Goal: Find specific page/section: Find specific page/section

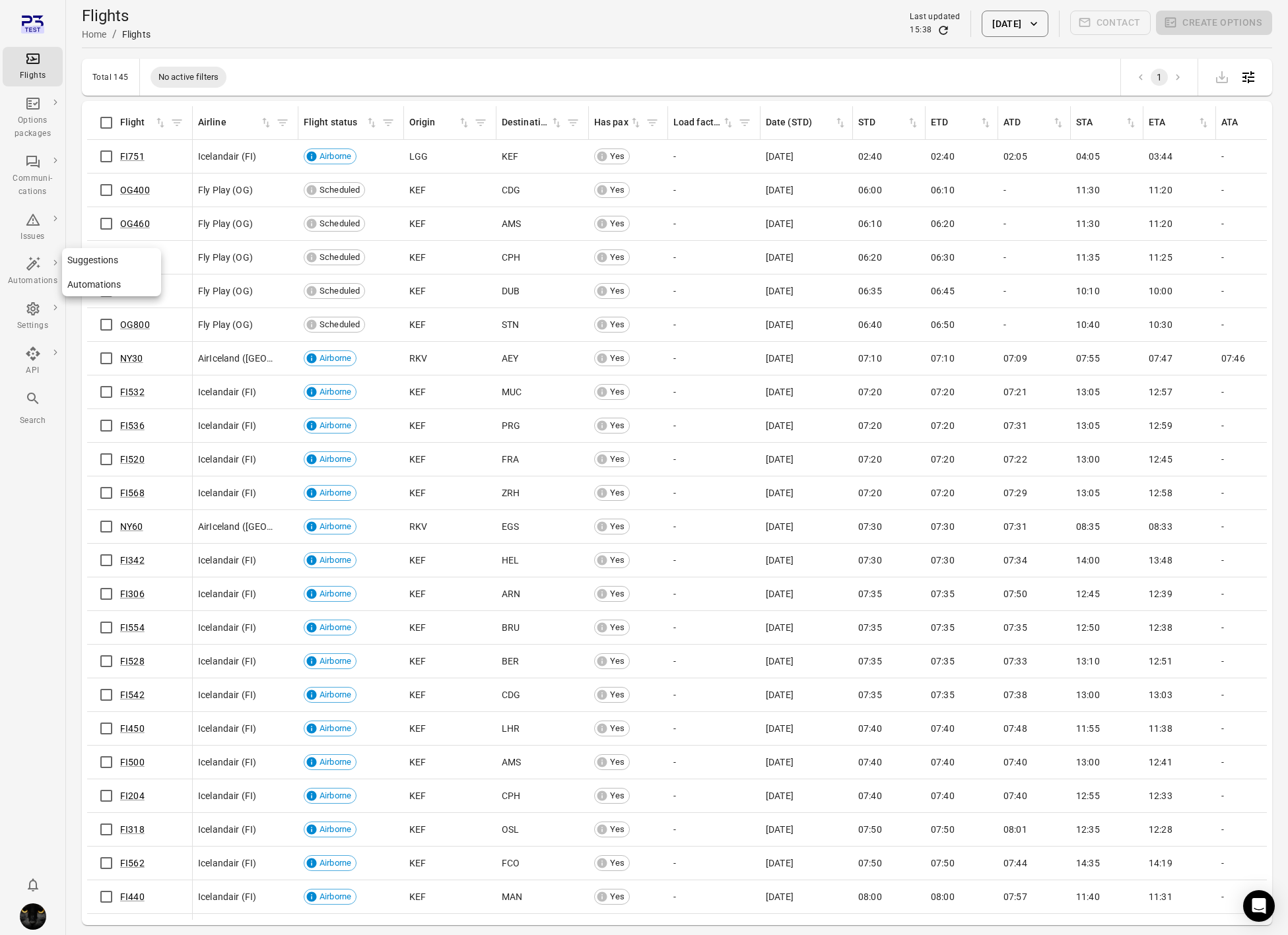
click at [39, 268] on icon "Main navigation" at bounding box center [33, 263] width 15 height 15
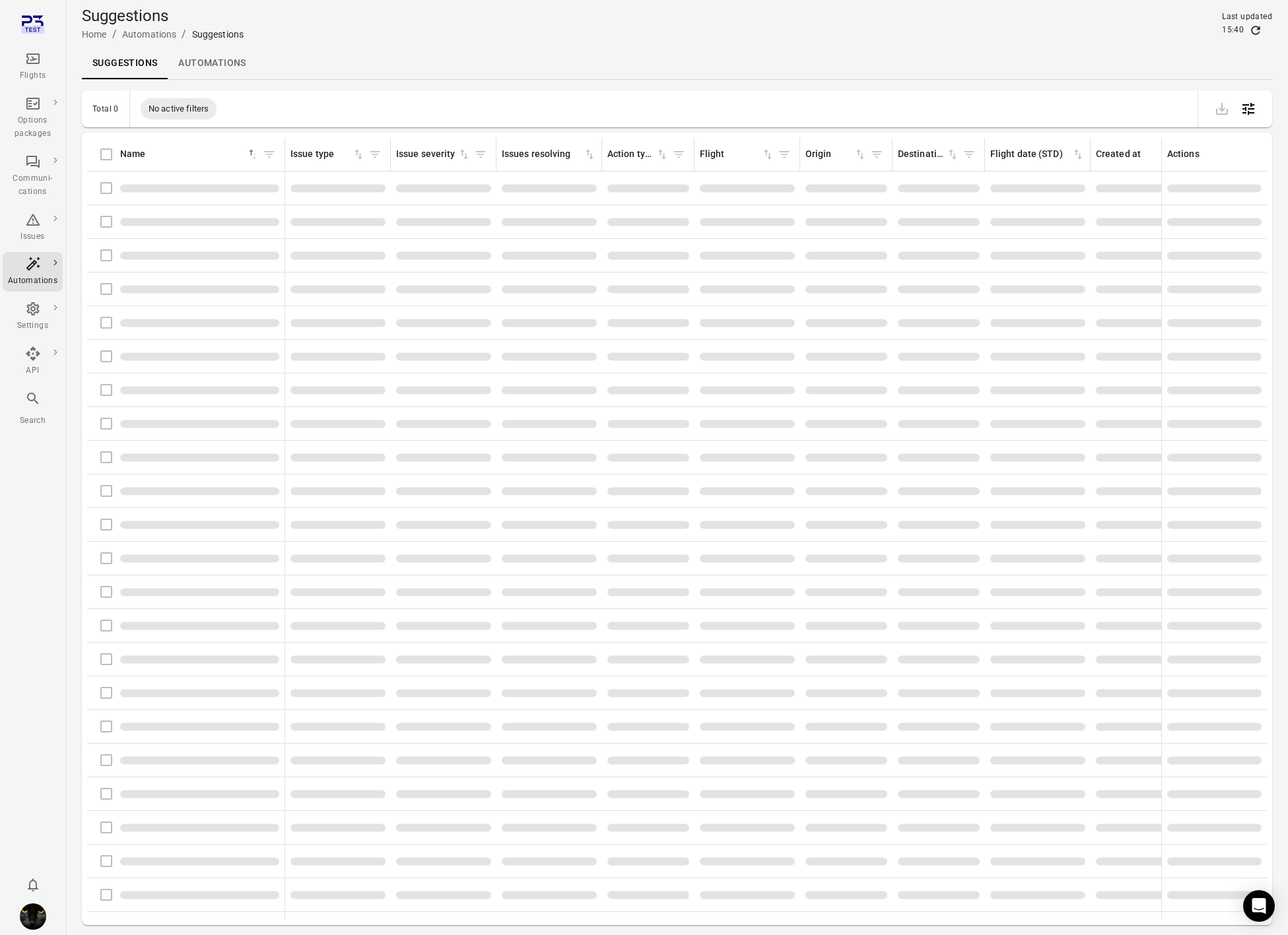
click at [208, 54] on link "Automations" at bounding box center [211, 63] width 88 height 32
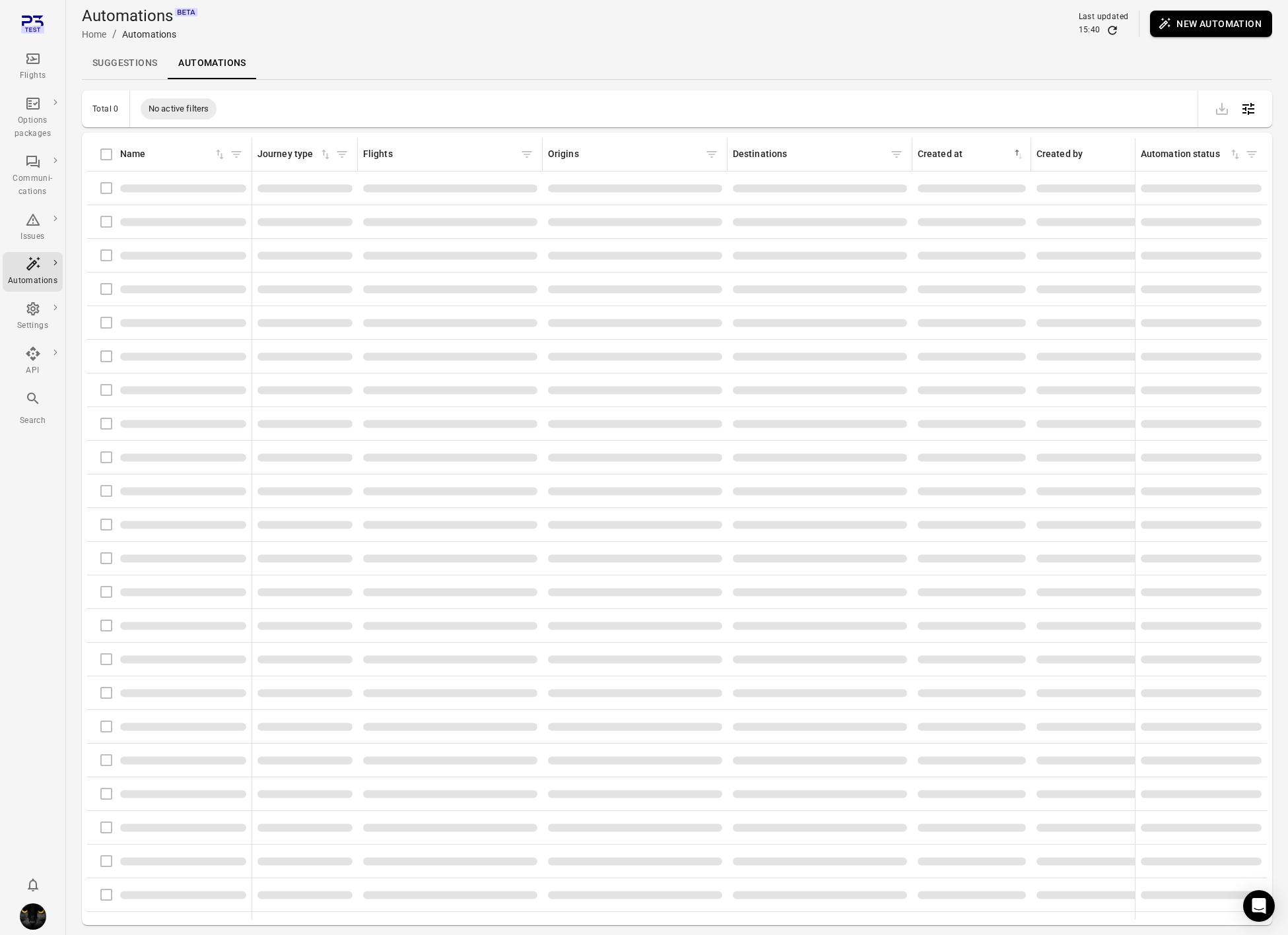
click at [140, 54] on link "Suggestions" at bounding box center [125, 63] width 86 height 32
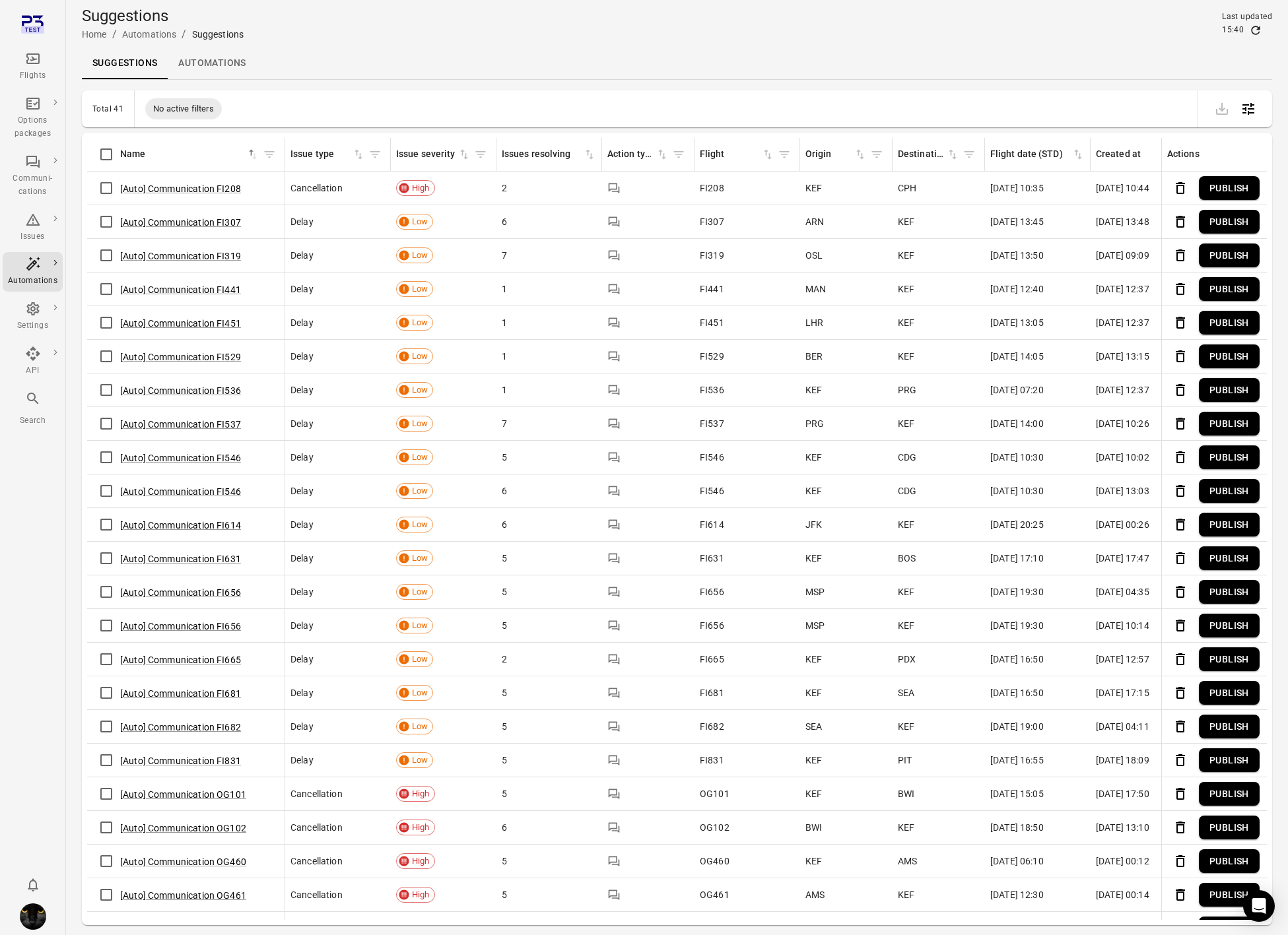
click at [1236, 193] on button "Publish" at bounding box center [1229, 188] width 61 height 25
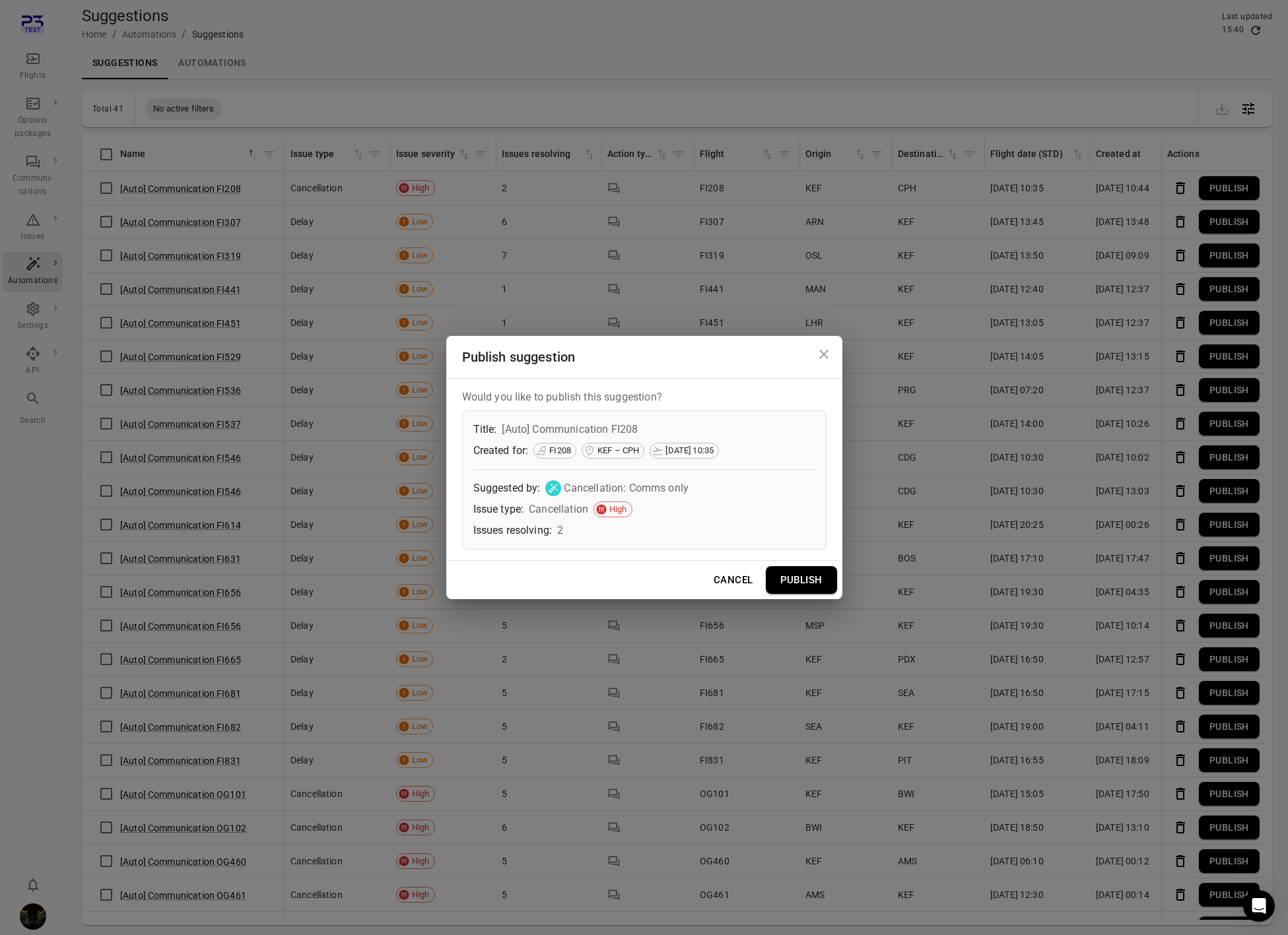
click at [810, 582] on button "Publish" at bounding box center [802, 580] width 71 height 27
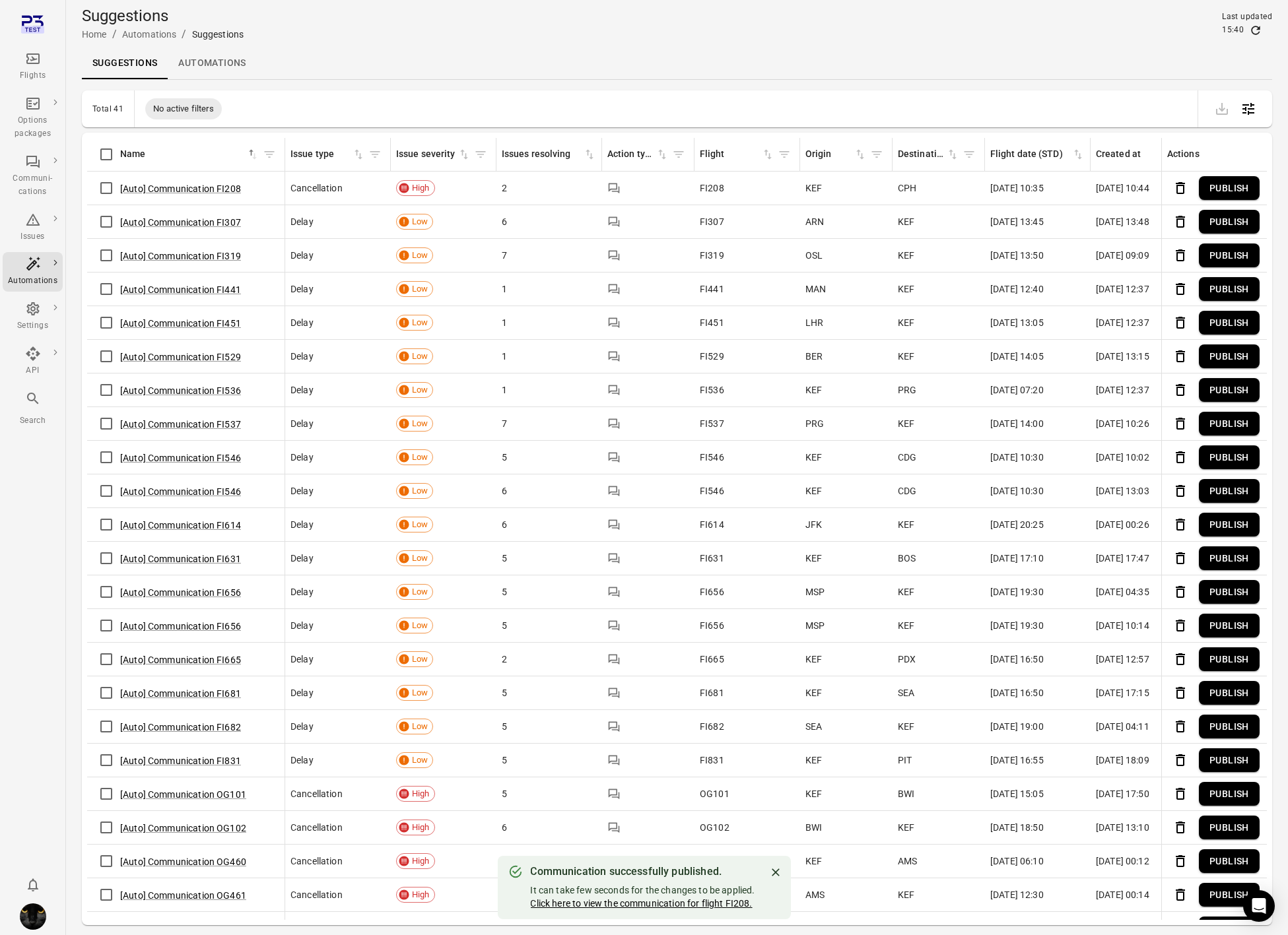
click at [639, 900] on link "Click here to view the communication for flight FI208." at bounding box center [640, 903] width 221 height 11
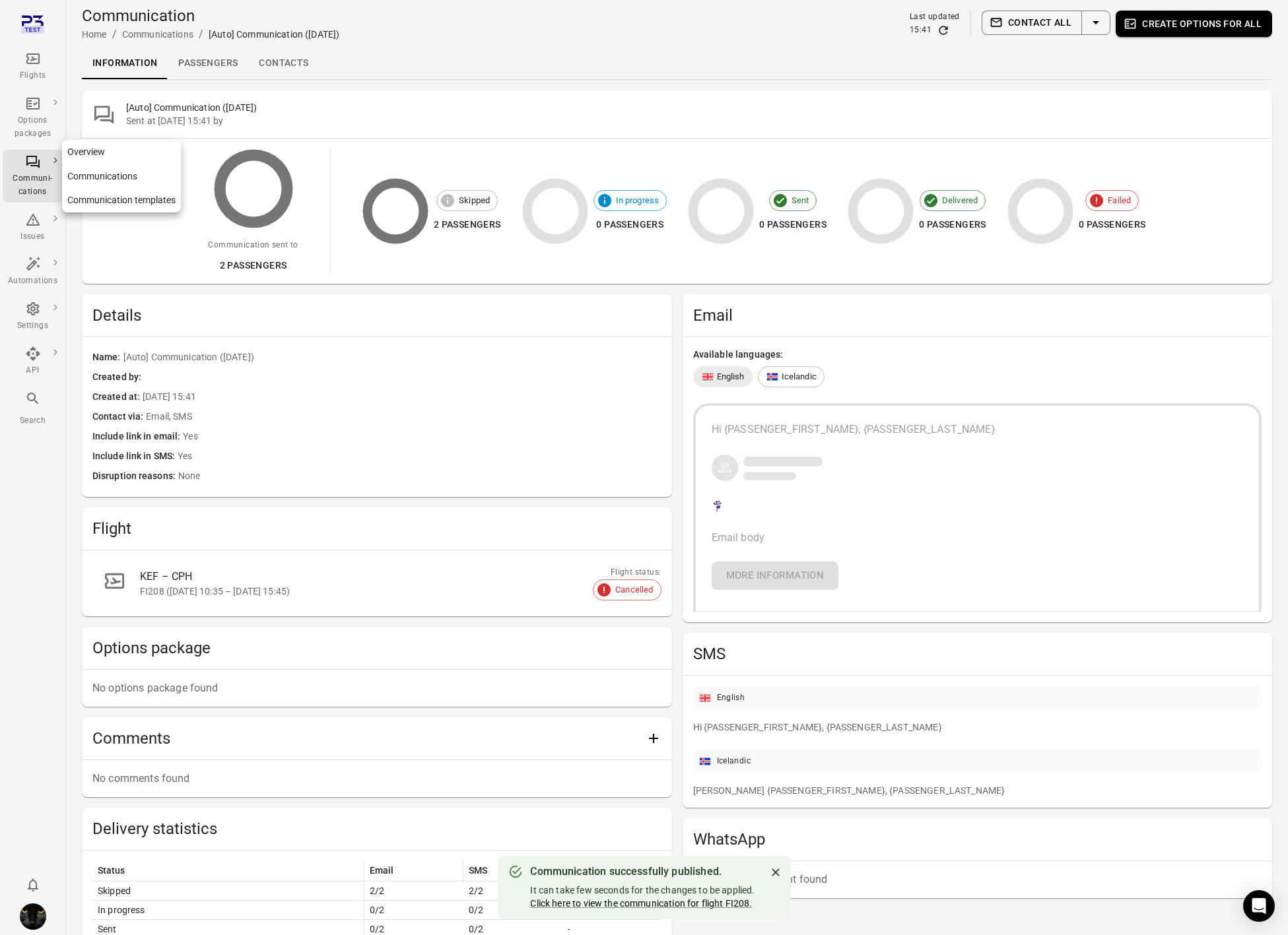
click at [30, 170] on div "Communi-cations" at bounding box center [33, 176] width 49 height 45
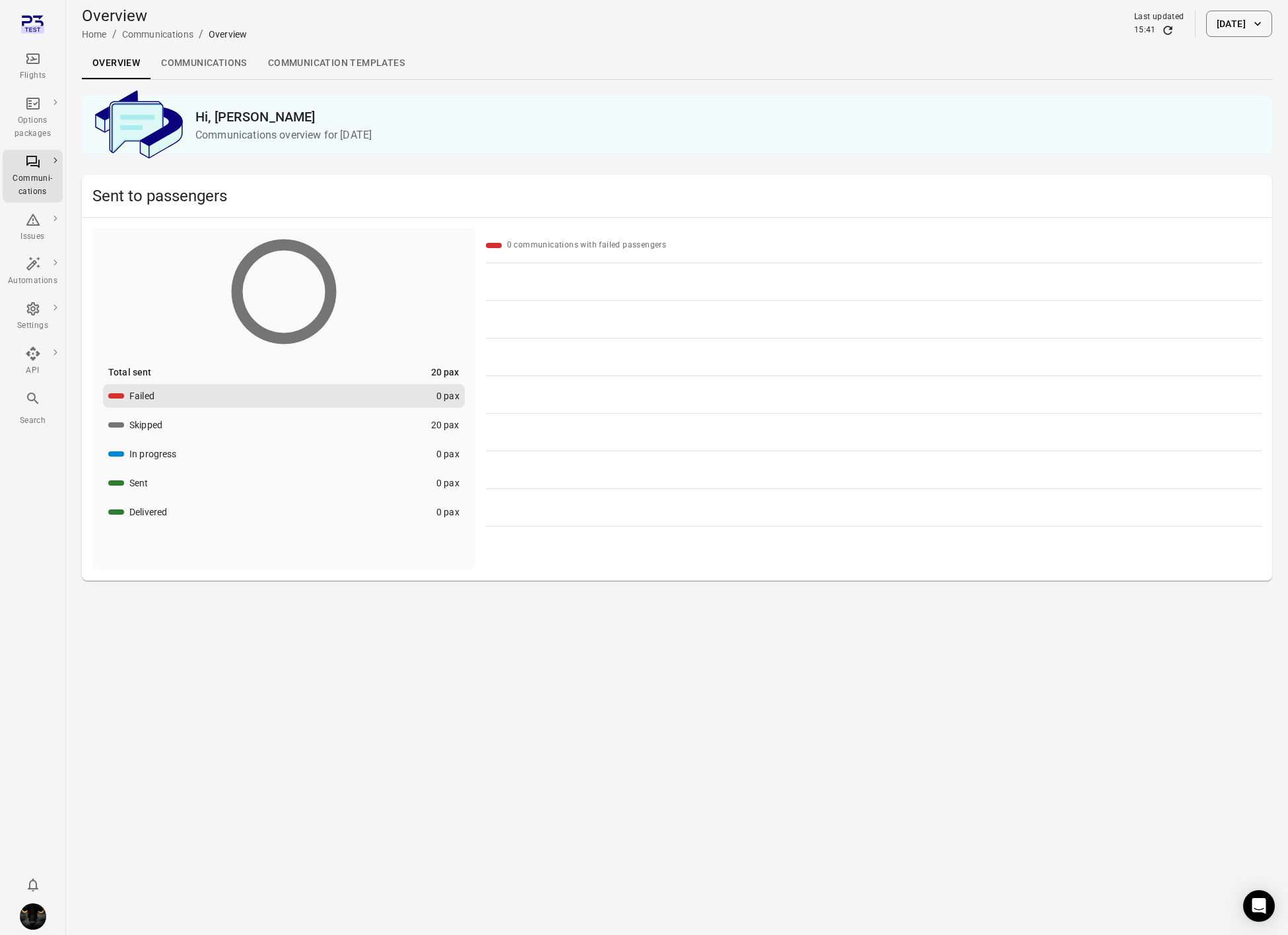
click at [231, 52] on link "Communications" at bounding box center [203, 63] width 107 height 32
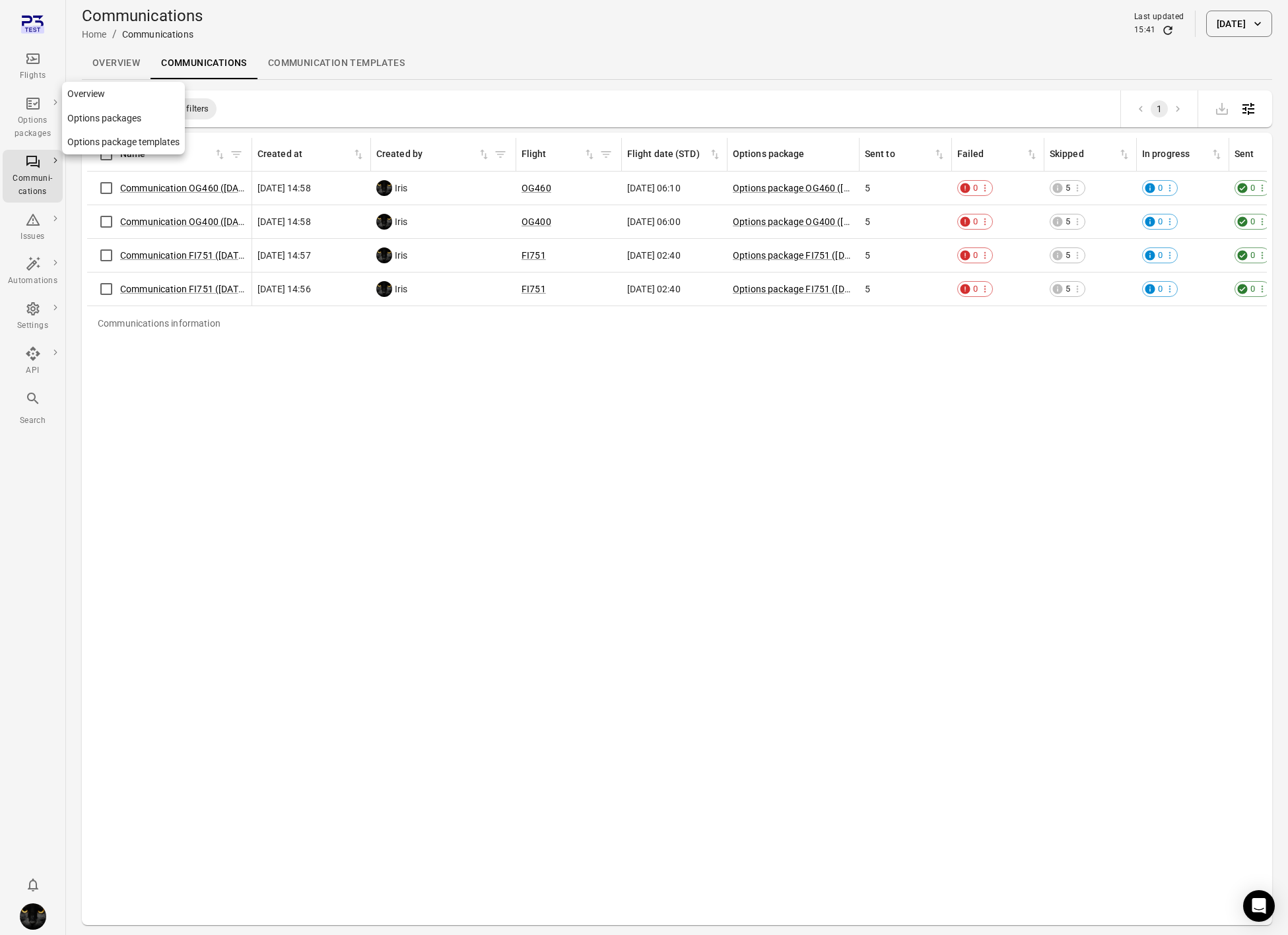
click at [33, 126] on div "Options packages" at bounding box center [33, 127] width 49 height 26
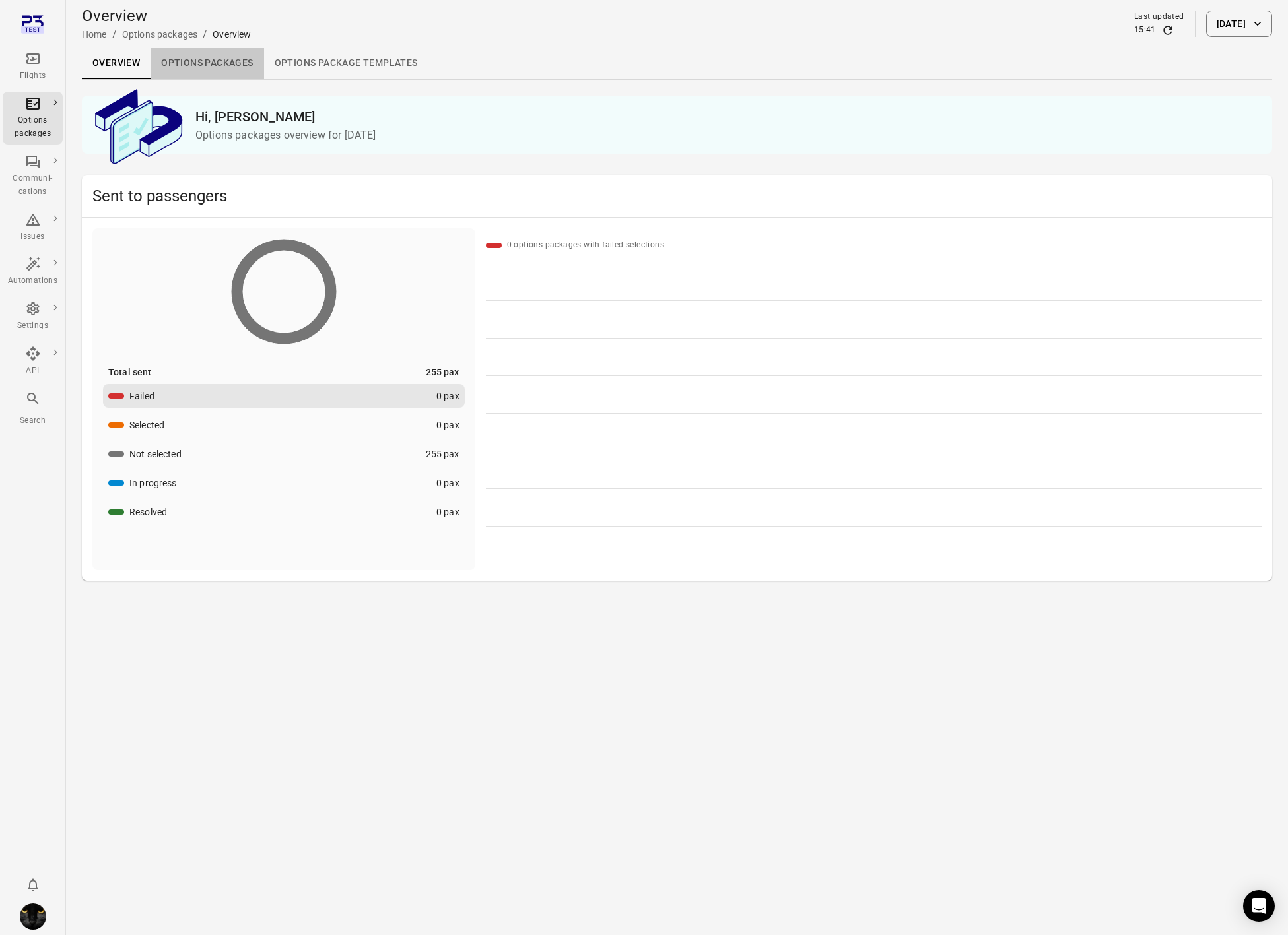
click at [199, 61] on link "Options packages" at bounding box center [207, 63] width 113 height 32
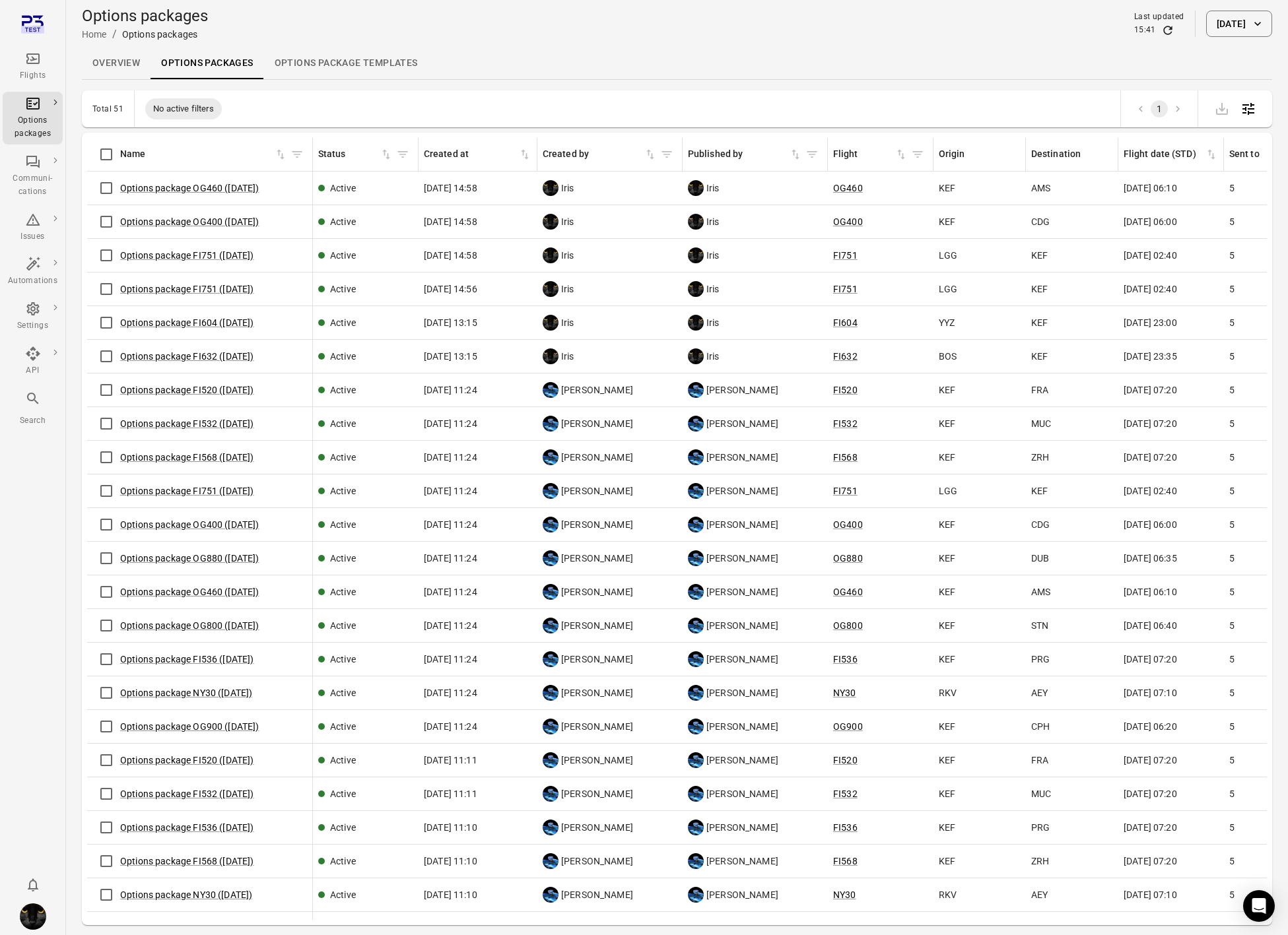
drag, startPoint x: 250, startPoint y: 140, endPoint x: 308, endPoint y: 147, distance: 58.4
click at [308, 147] on div "Options packages information" at bounding box center [312, 154] width 11 height 33
click at [217, 188] on link "Options package OG460 ([DATE])" at bounding box center [189, 188] width 139 height 11
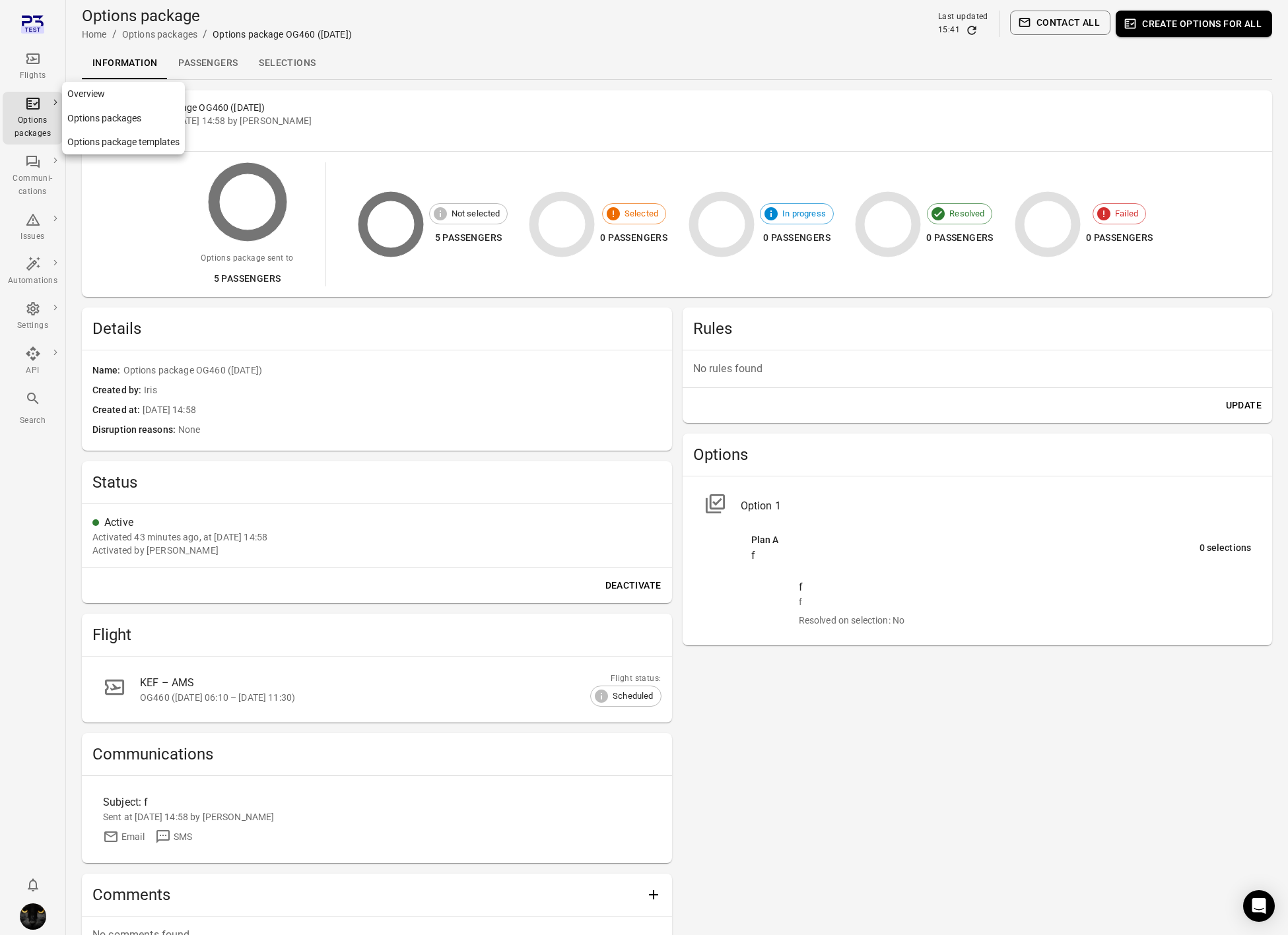
click at [17, 128] on div "Options packages" at bounding box center [33, 127] width 49 height 26
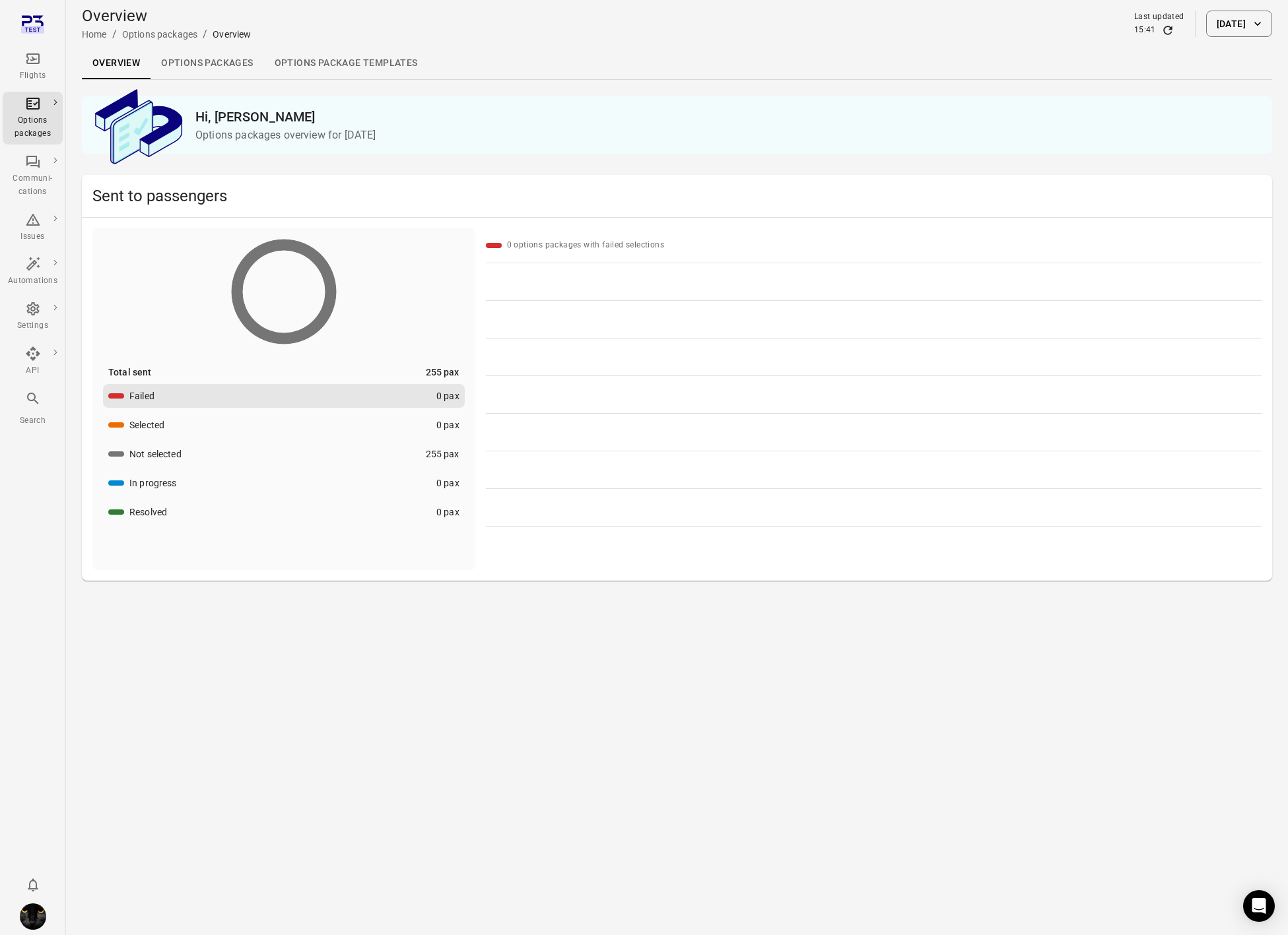
click at [218, 63] on link "Options packages" at bounding box center [207, 63] width 113 height 32
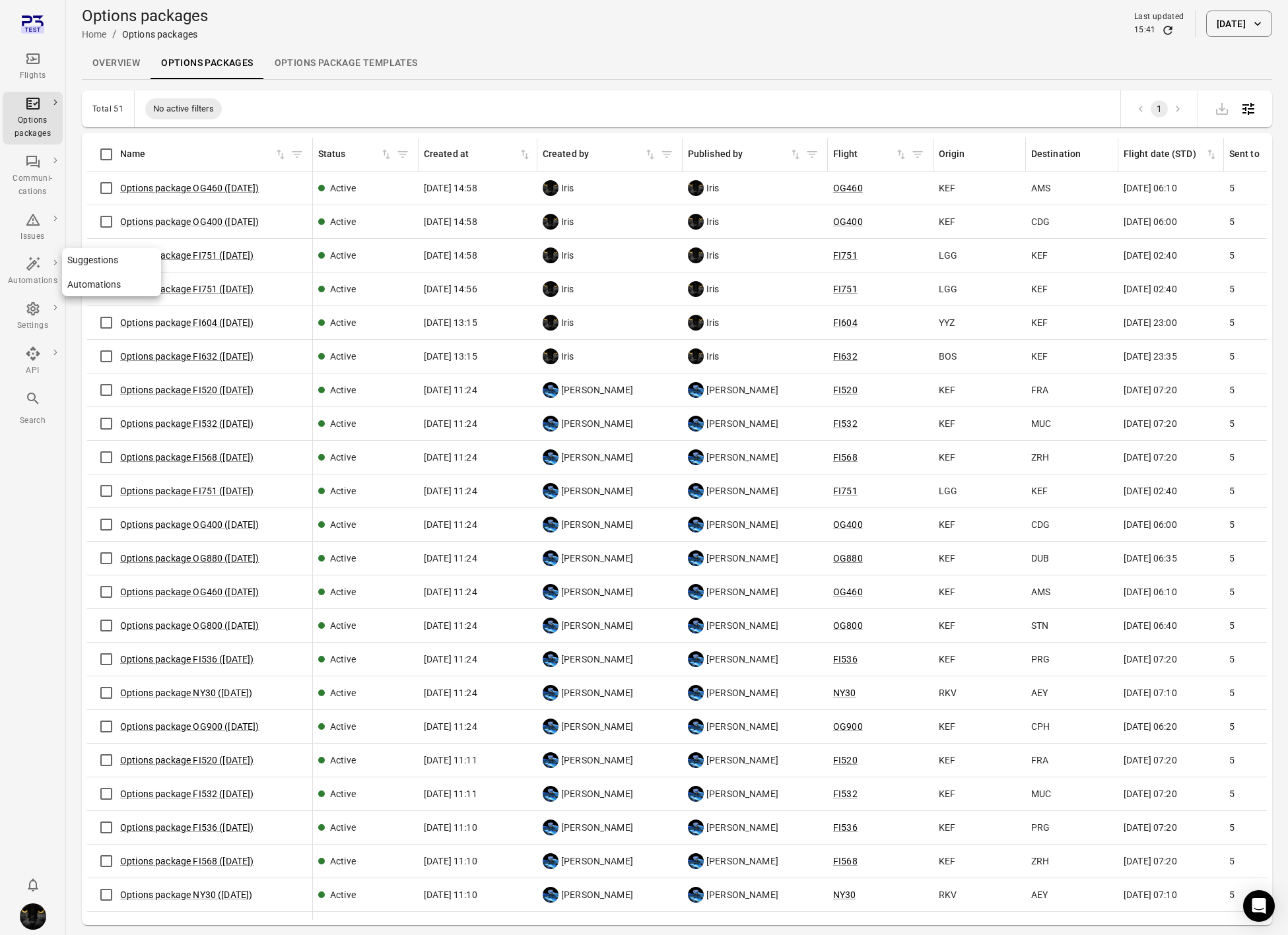
click at [33, 265] on icon "Main navigation" at bounding box center [32, 263] width 14 height 14
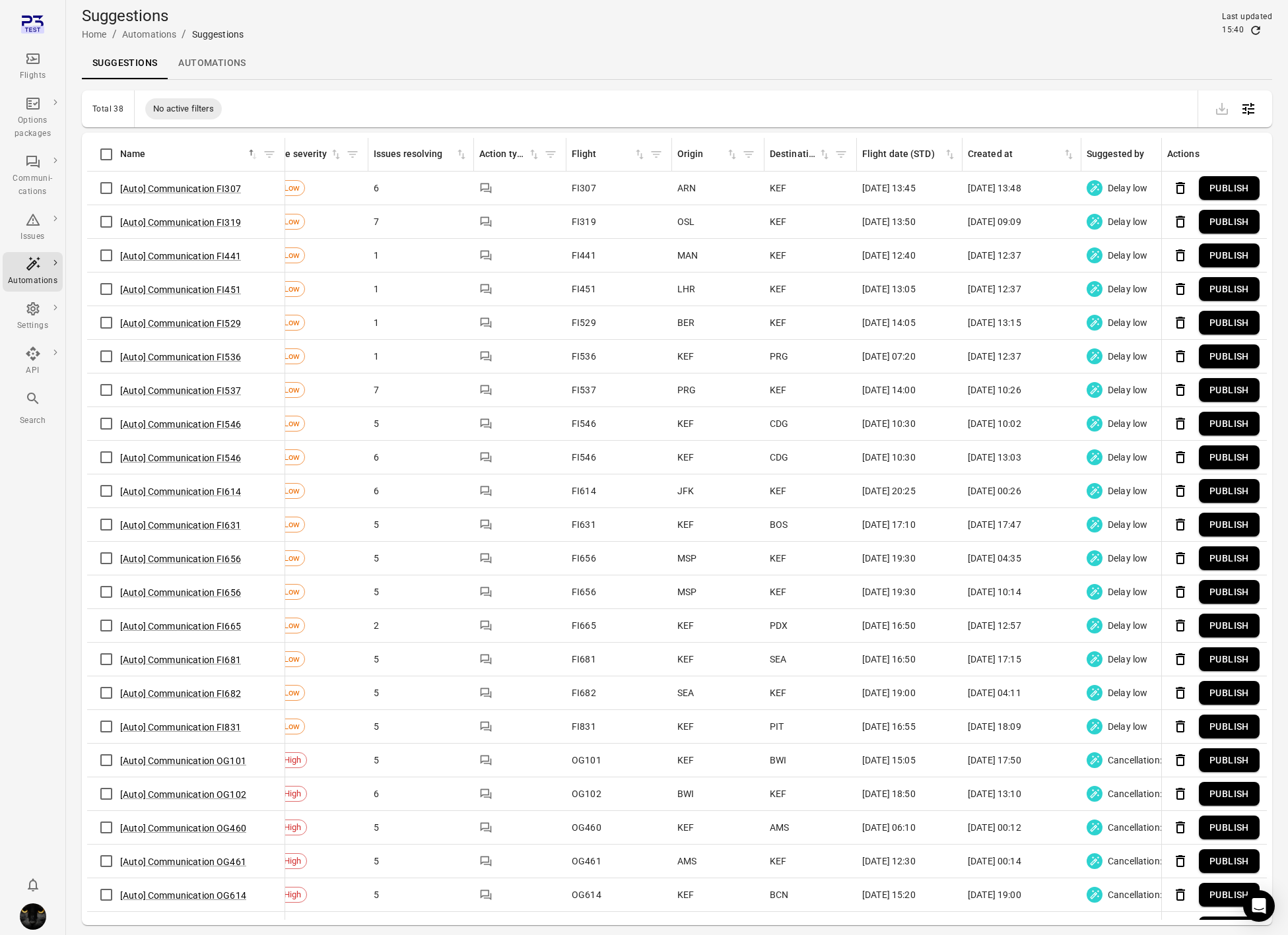
scroll to position [0, 260]
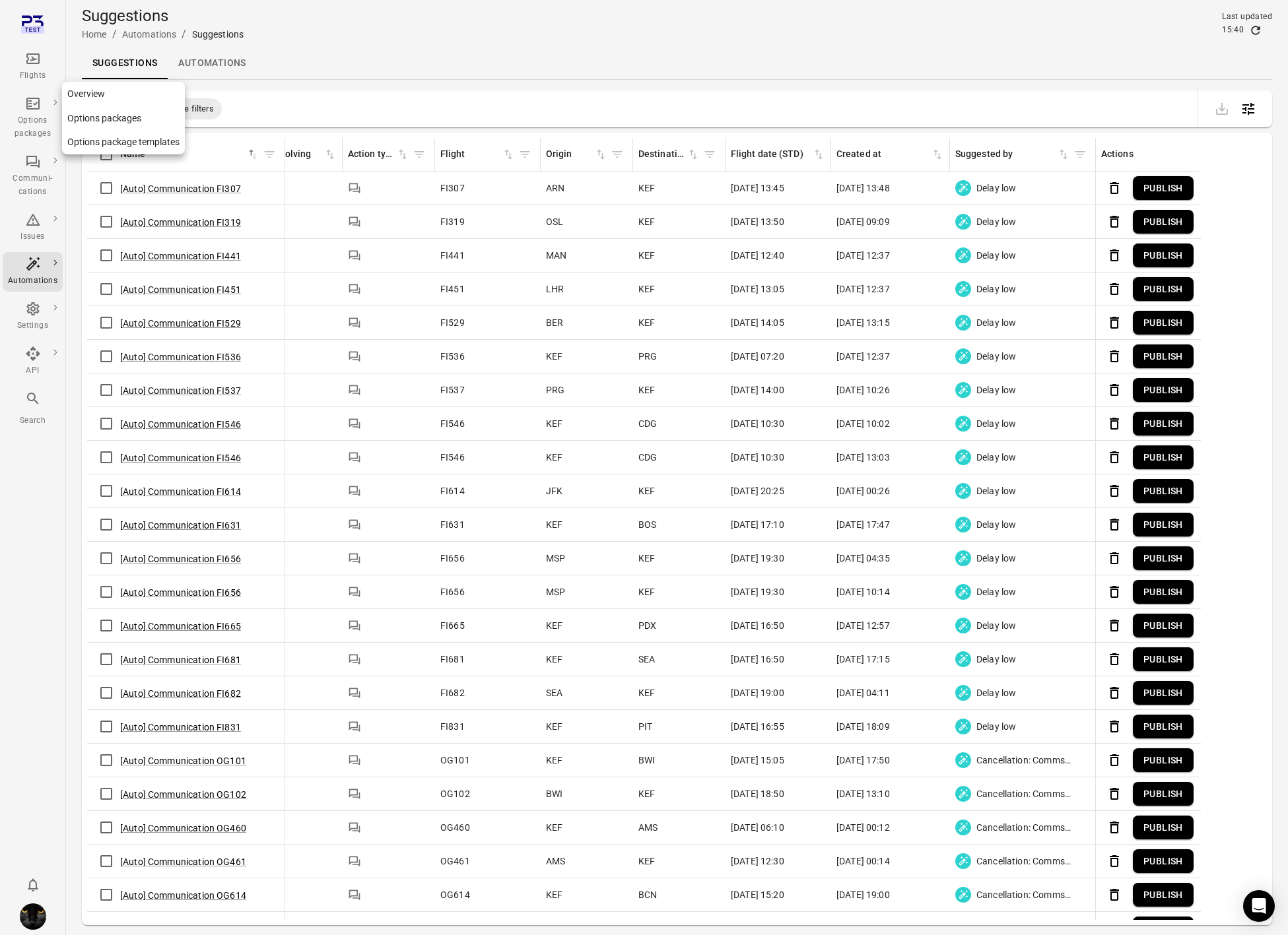
click at [39, 128] on div "Options packages" at bounding box center [33, 127] width 49 height 26
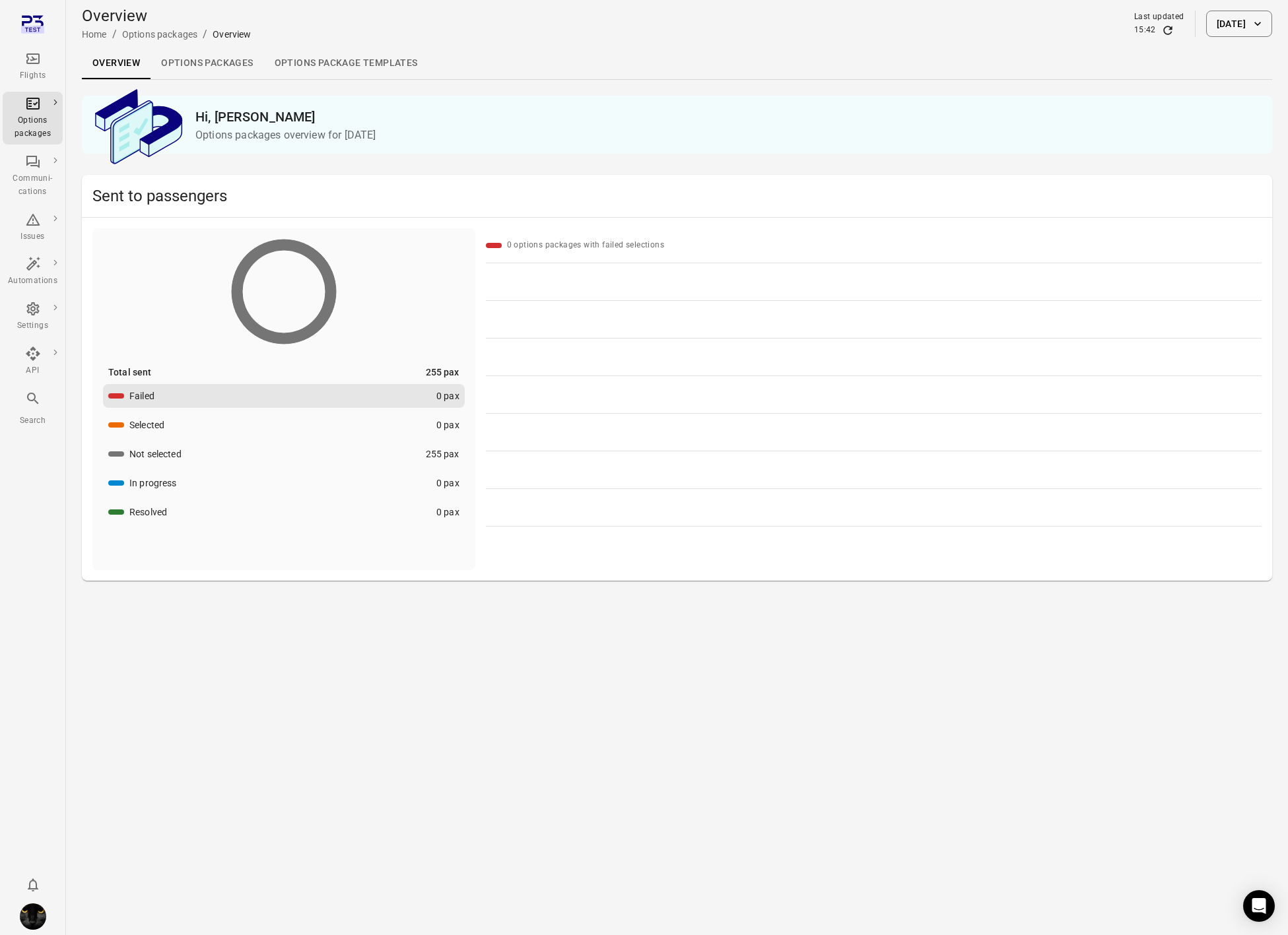
click at [212, 71] on link "Options packages" at bounding box center [207, 63] width 113 height 32
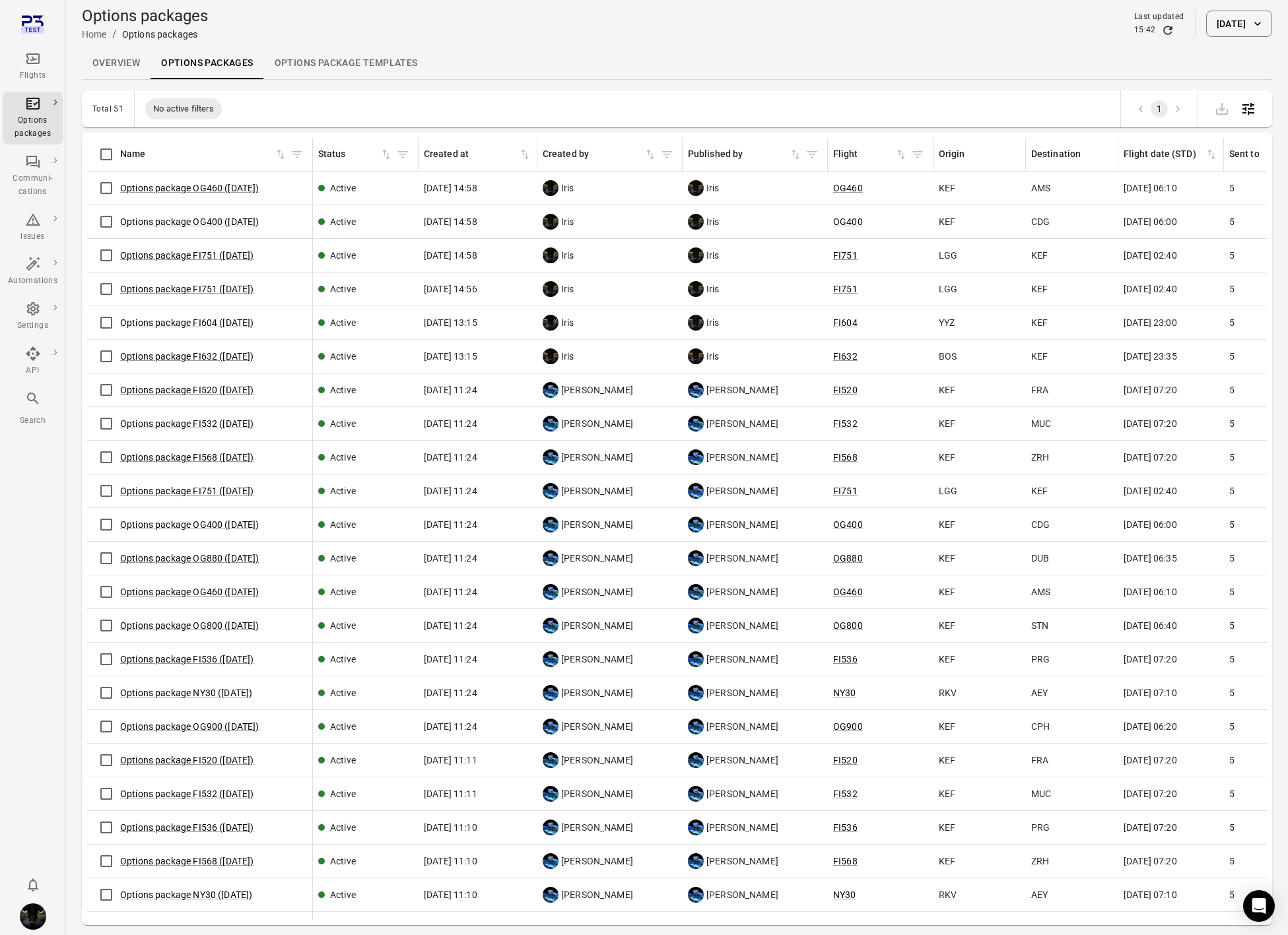
click at [1206, 21] on button "[DATE]" at bounding box center [1239, 24] width 66 height 26
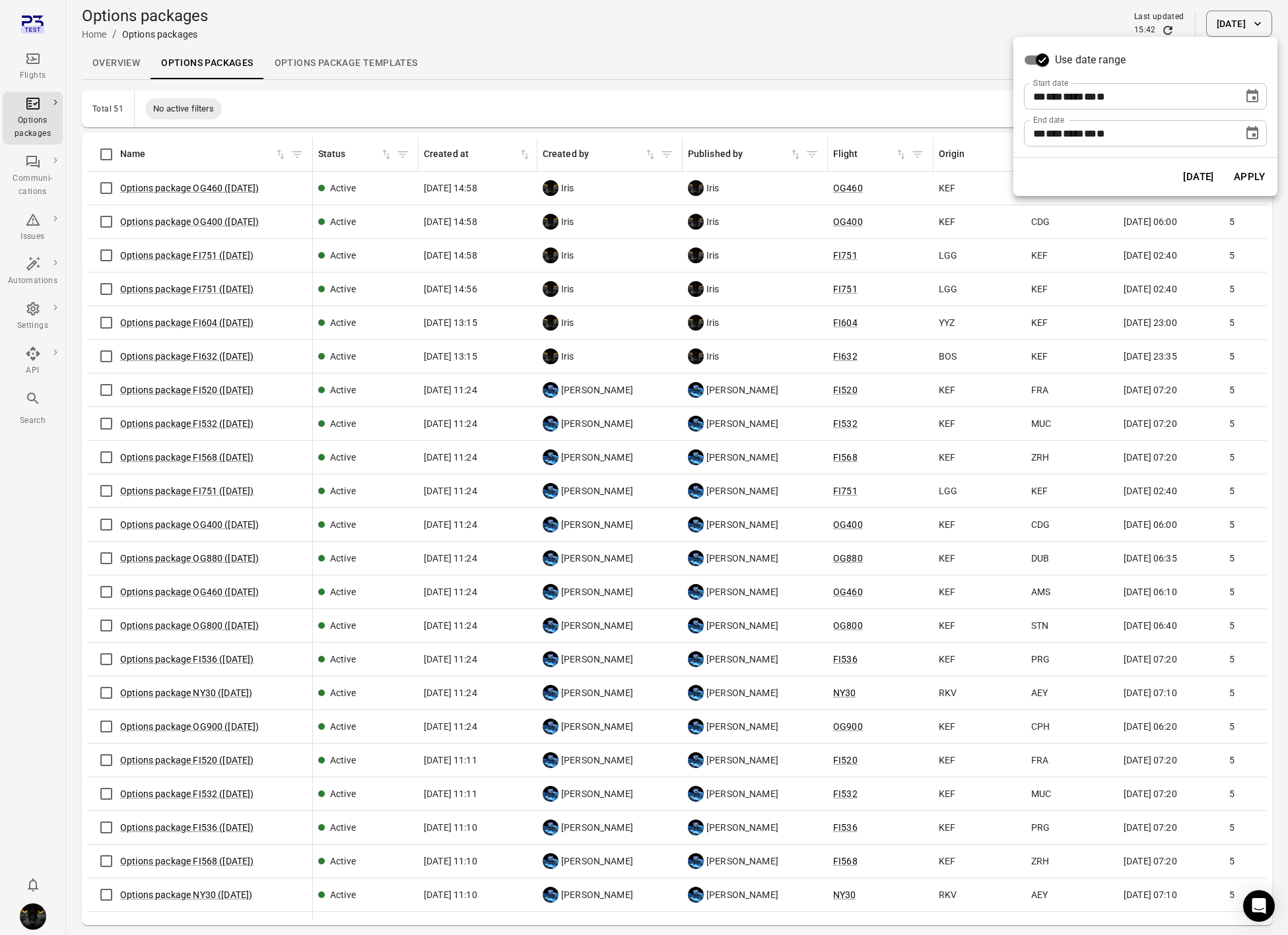
click at [1250, 95] on icon "Choose date, selected date is Oct 6, 2025" at bounding box center [1252, 96] width 15 height 15
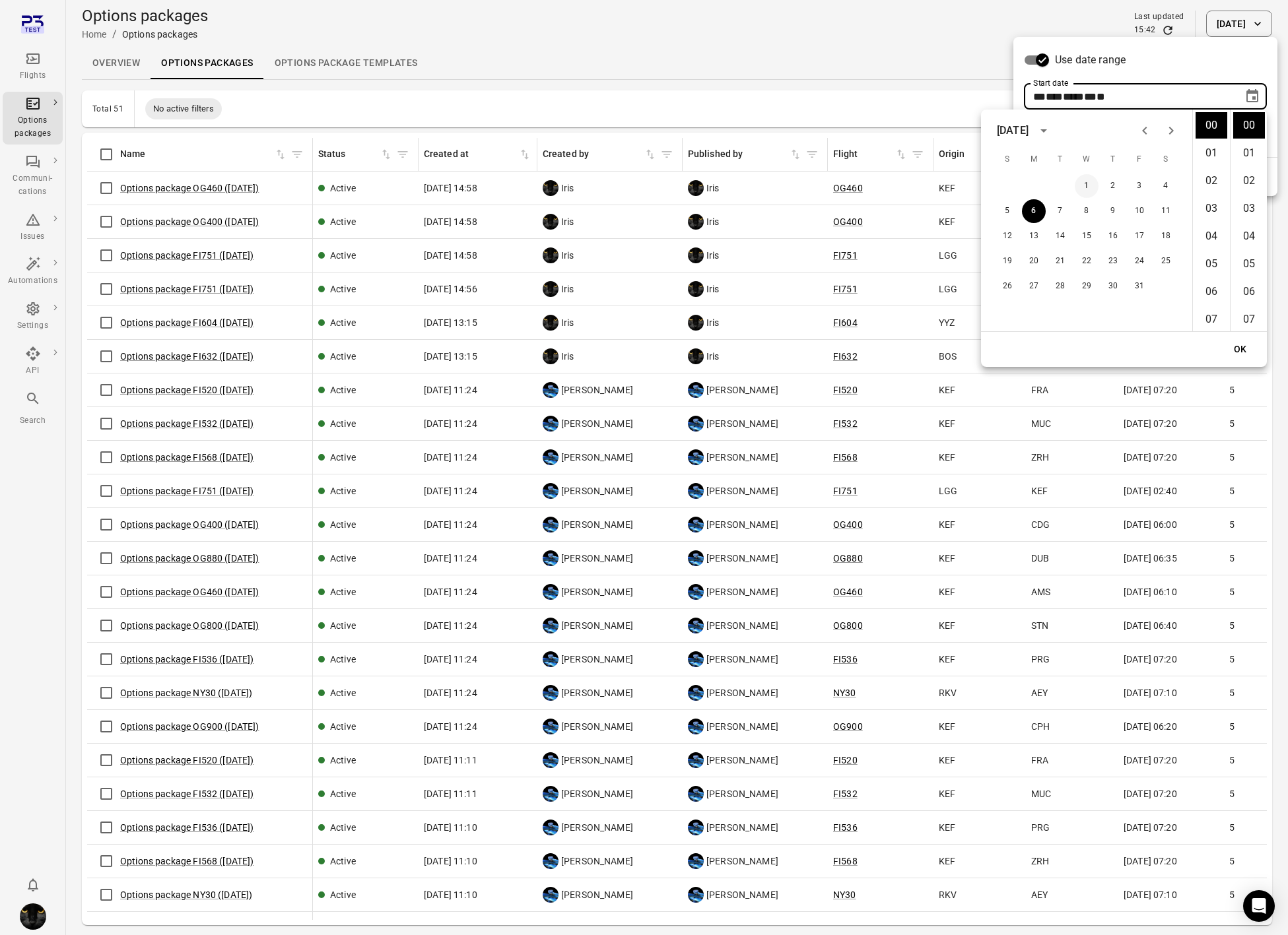
click at [1085, 182] on button "1" at bounding box center [1087, 186] width 24 height 24
type input "**********"
click at [1247, 349] on button "OK" at bounding box center [1240, 349] width 42 height 25
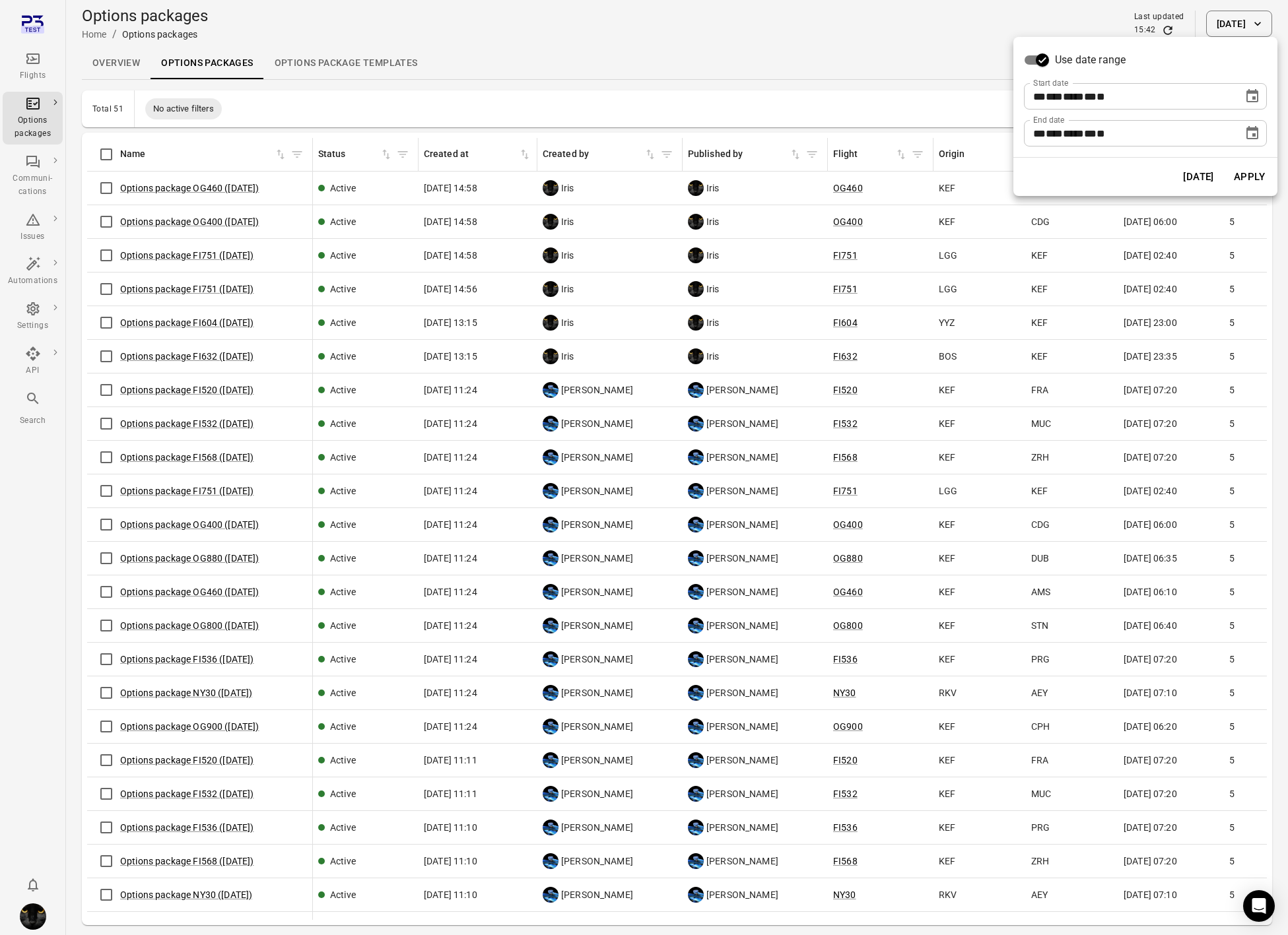
click at [1262, 181] on button "Apply" at bounding box center [1249, 177] width 46 height 27
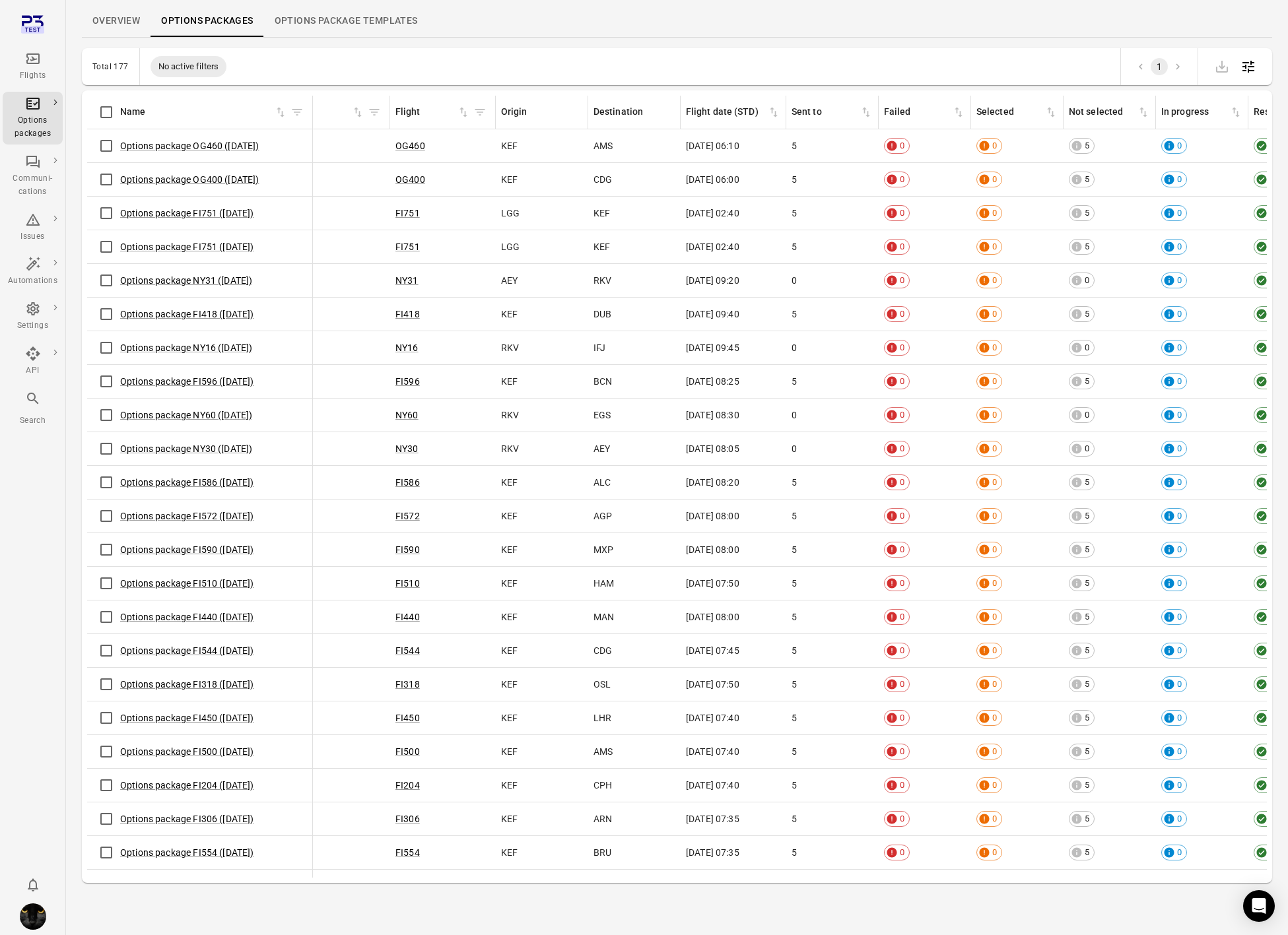
scroll to position [0, 439]
click at [873, 289] on td "0" at bounding box center [831, 280] width 92 height 34
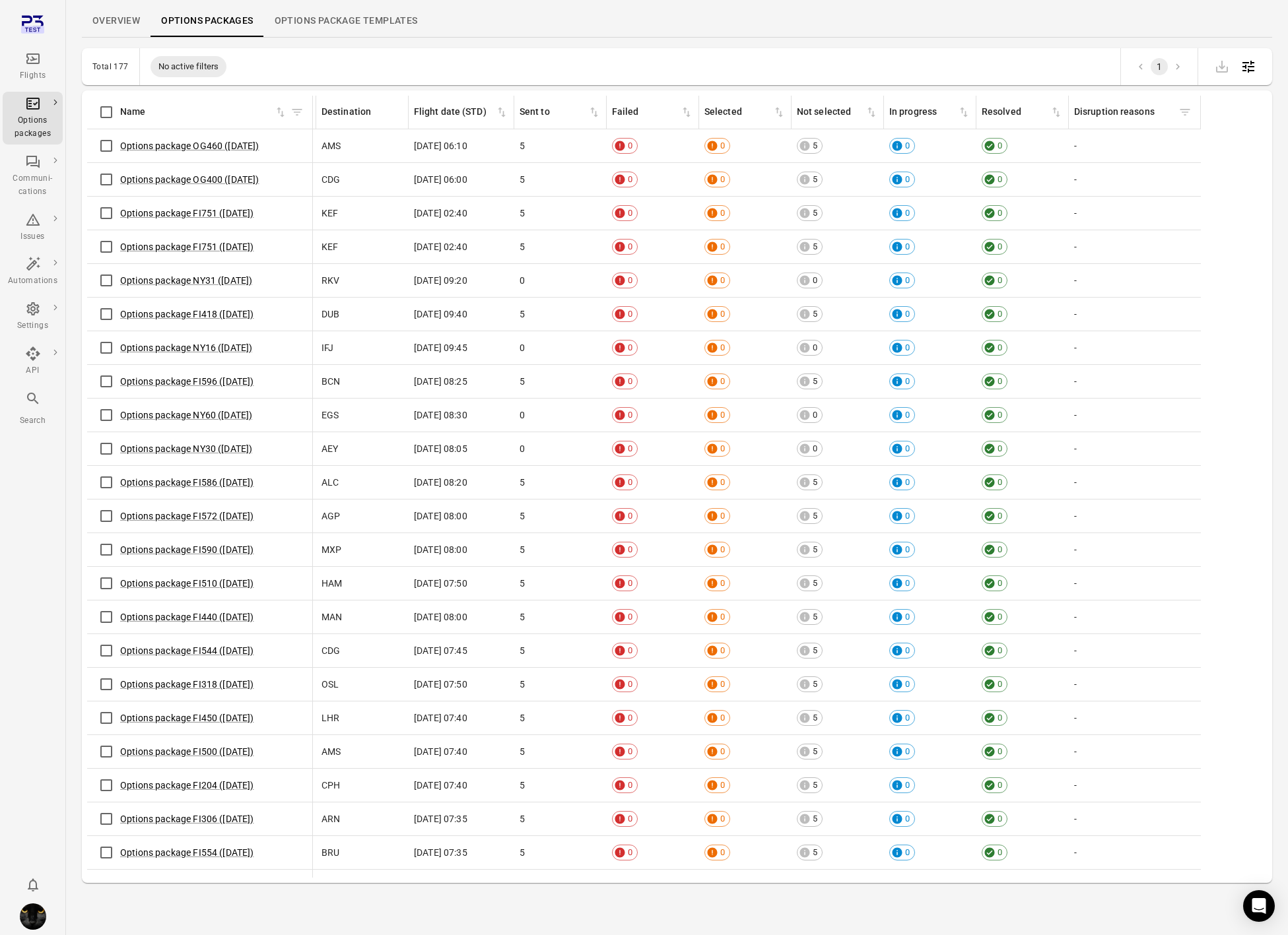
scroll to position [0, 0]
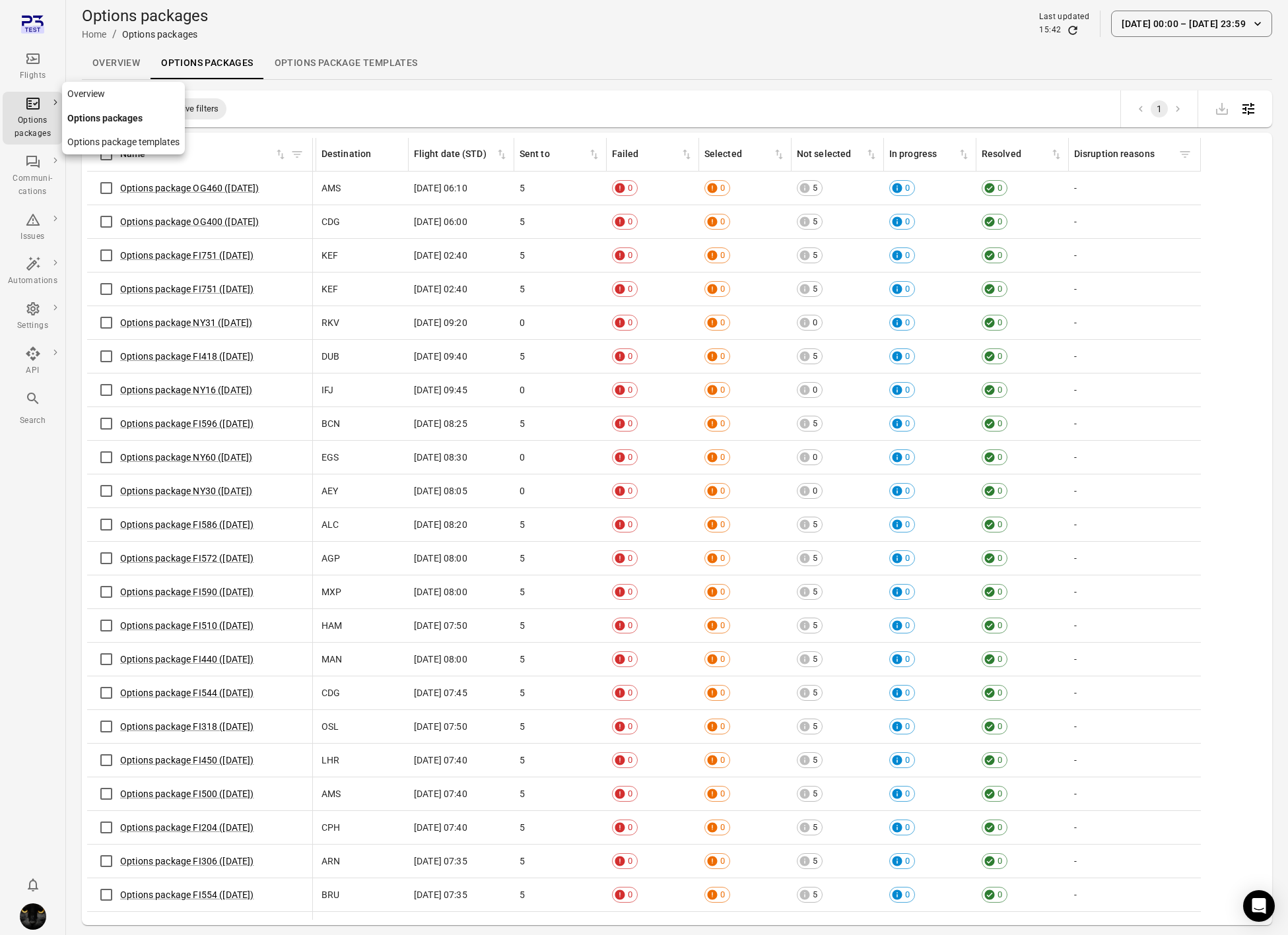
click at [37, 130] on div "Options packages" at bounding box center [33, 127] width 49 height 26
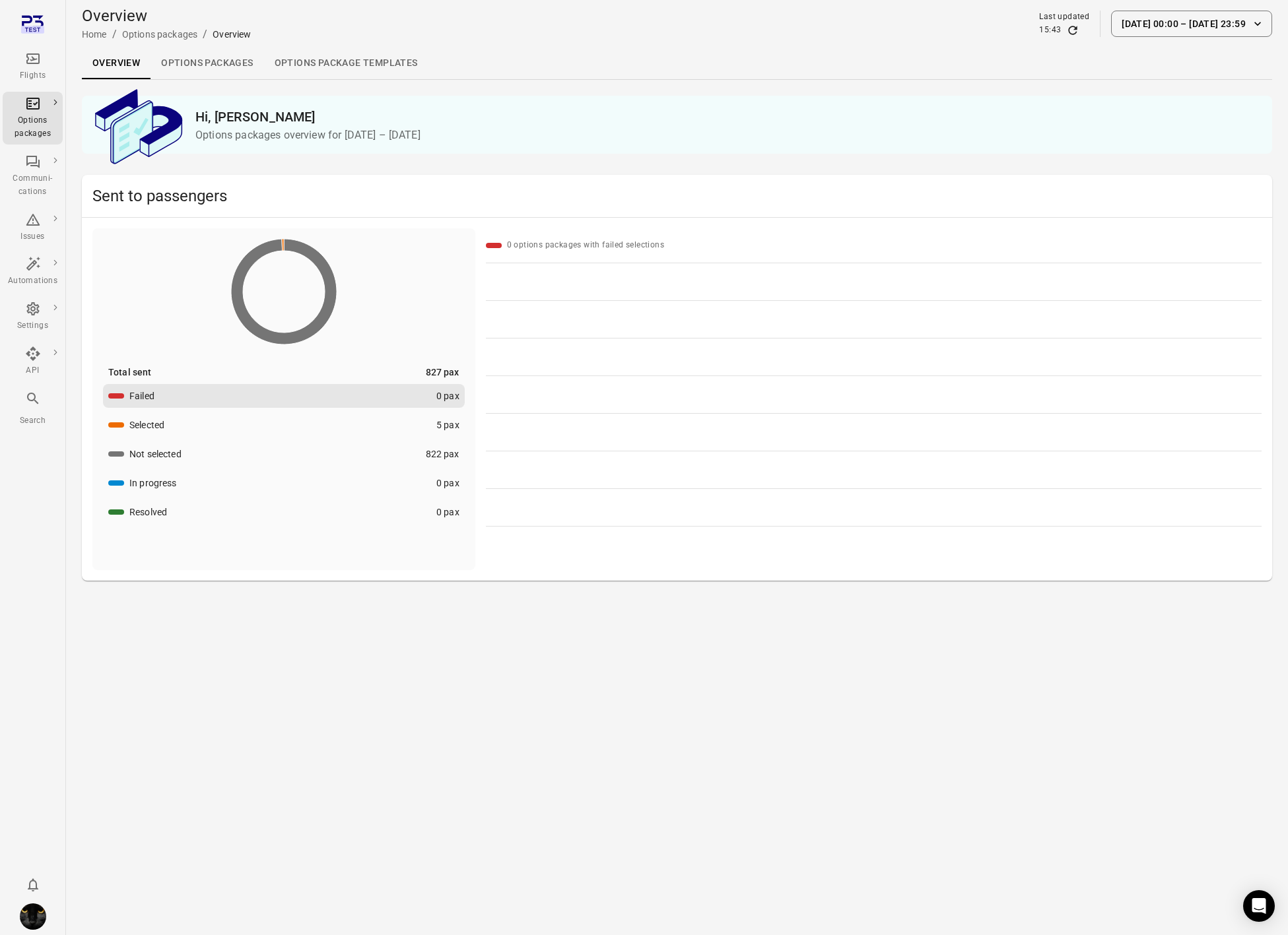
click at [224, 61] on link "Options packages" at bounding box center [207, 63] width 113 height 32
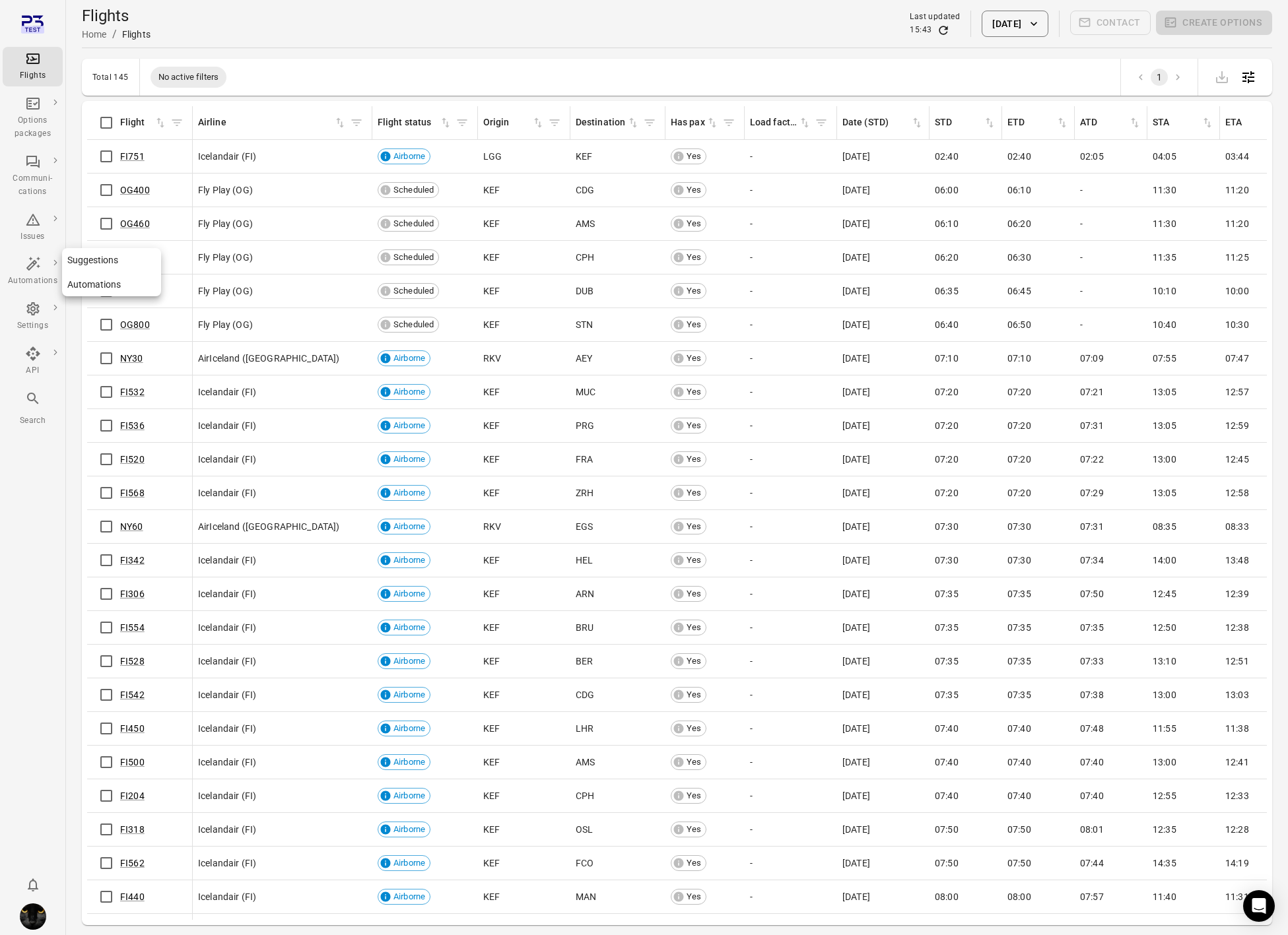
click at [33, 269] on icon "Main navigation" at bounding box center [33, 263] width 15 height 15
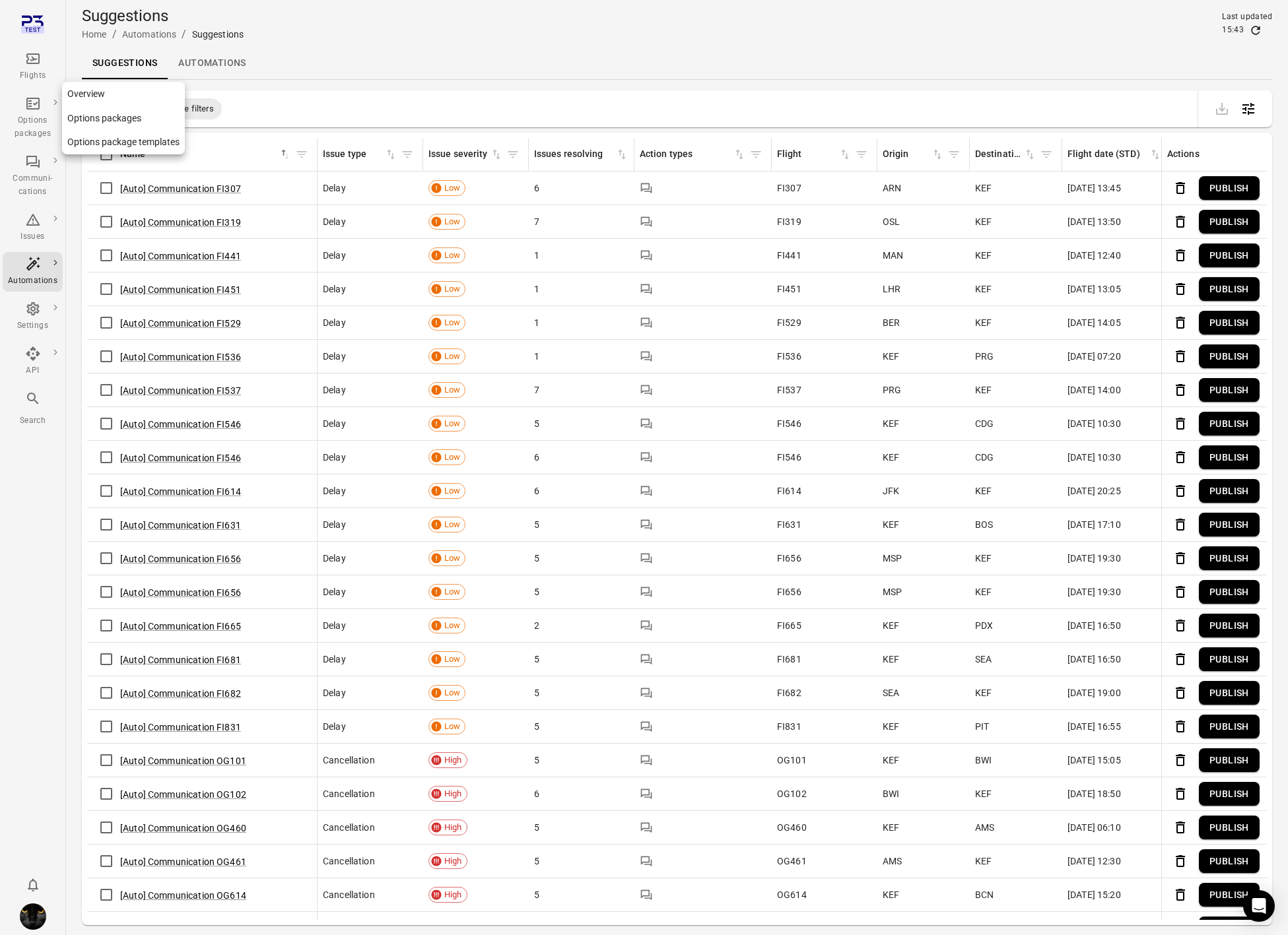
click at [31, 114] on div "Options packages" at bounding box center [33, 127] width 49 height 26
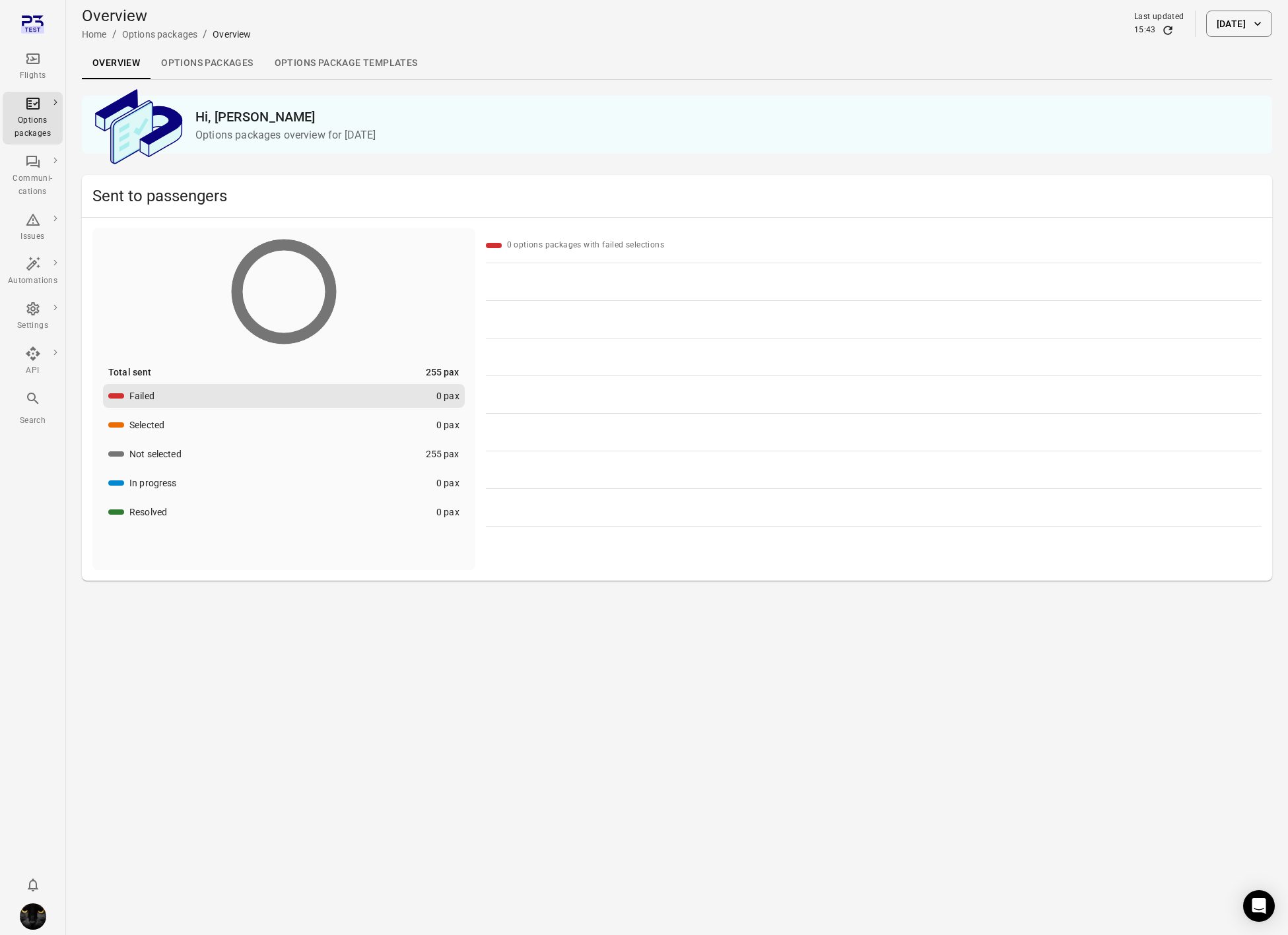
click at [184, 70] on link "Options packages" at bounding box center [207, 63] width 113 height 32
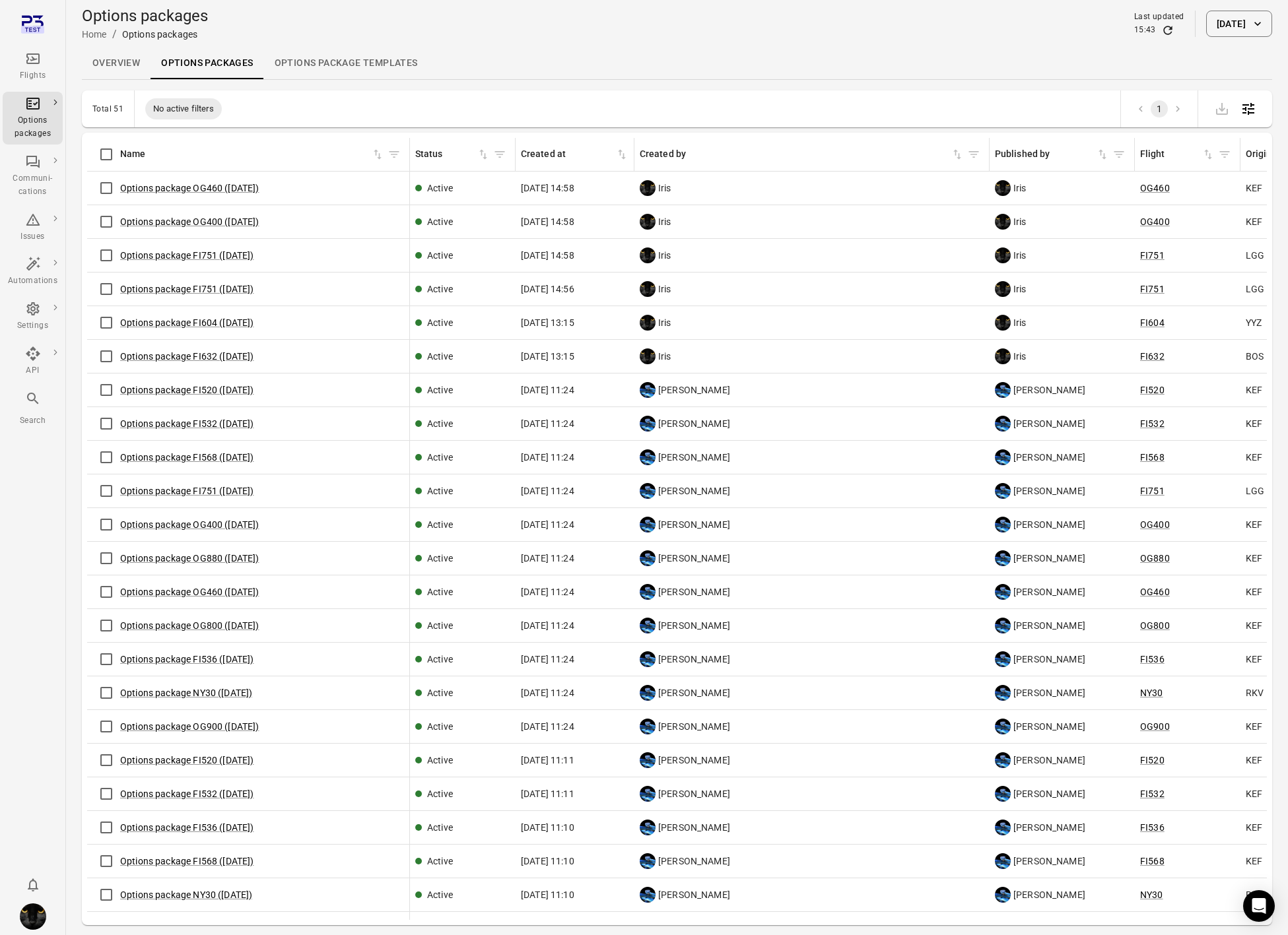
click at [1241, 25] on button "[DATE]" at bounding box center [1239, 24] width 66 height 26
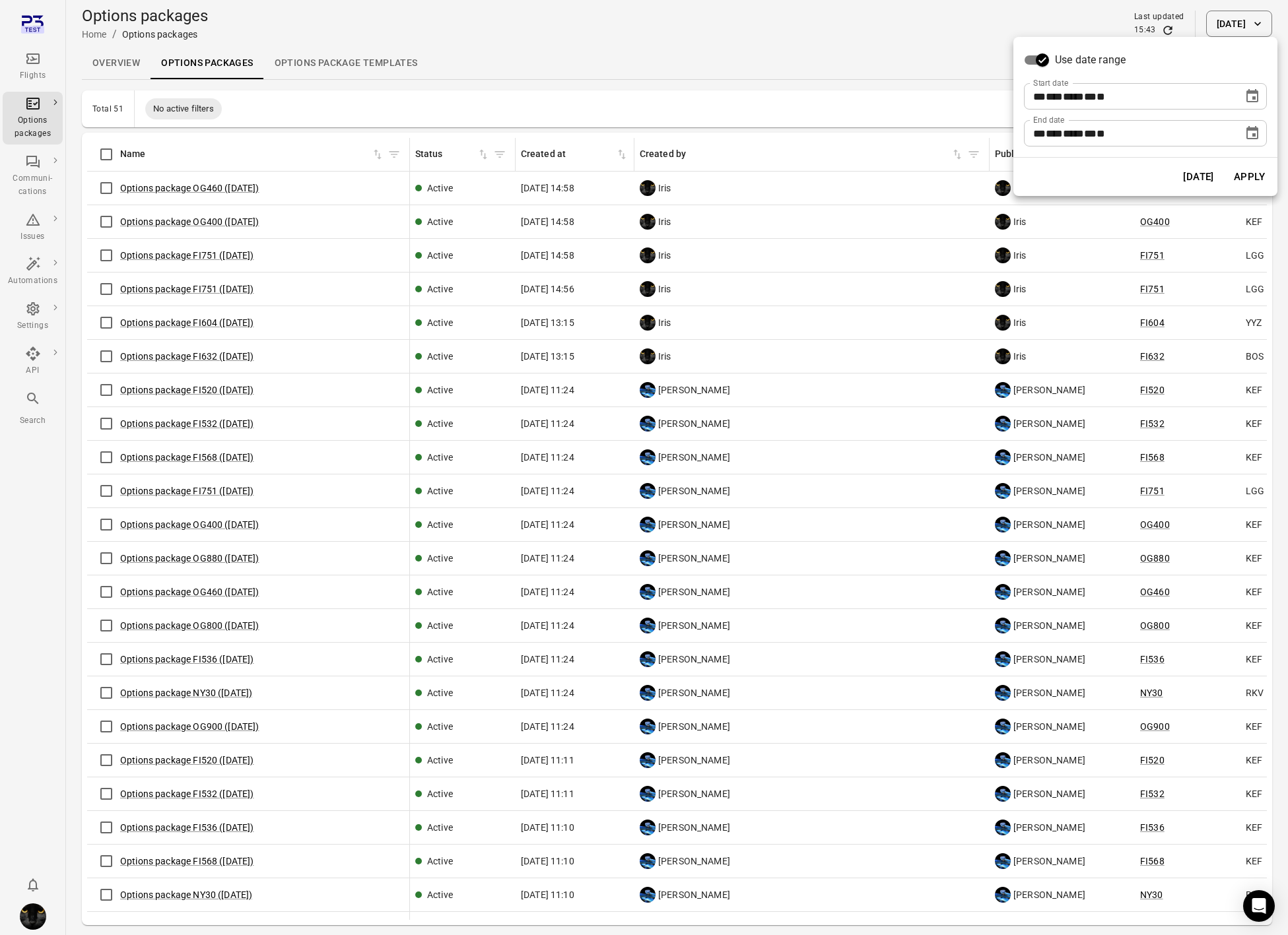
click at [1251, 99] on icon "Choose date, selected date is Oct 6, 2025" at bounding box center [1252, 96] width 15 height 15
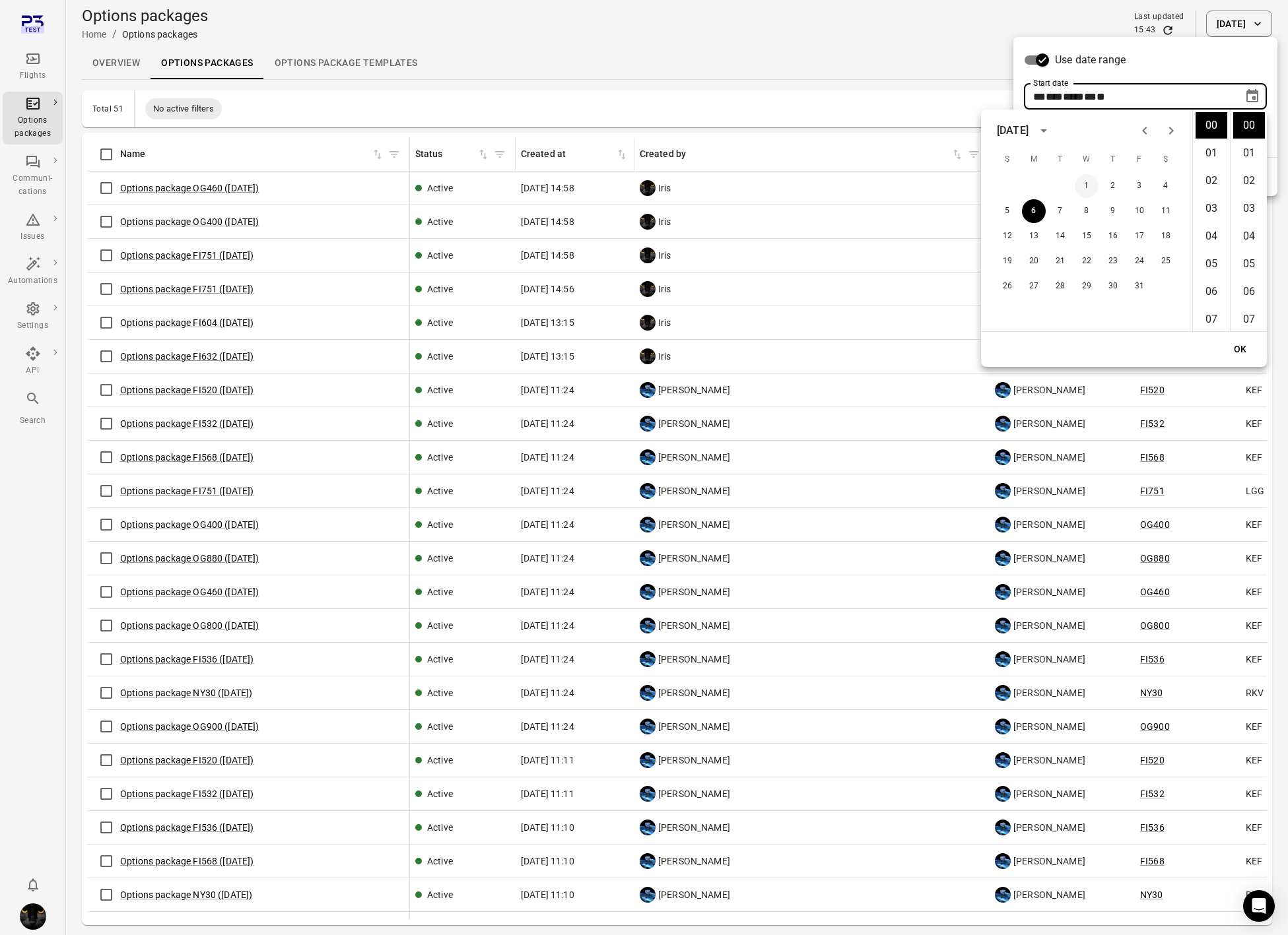
click at [1089, 186] on button "1" at bounding box center [1087, 186] width 24 height 24
type input "**********"
click at [1243, 351] on button "OK" at bounding box center [1240, 349] width 42 height 25
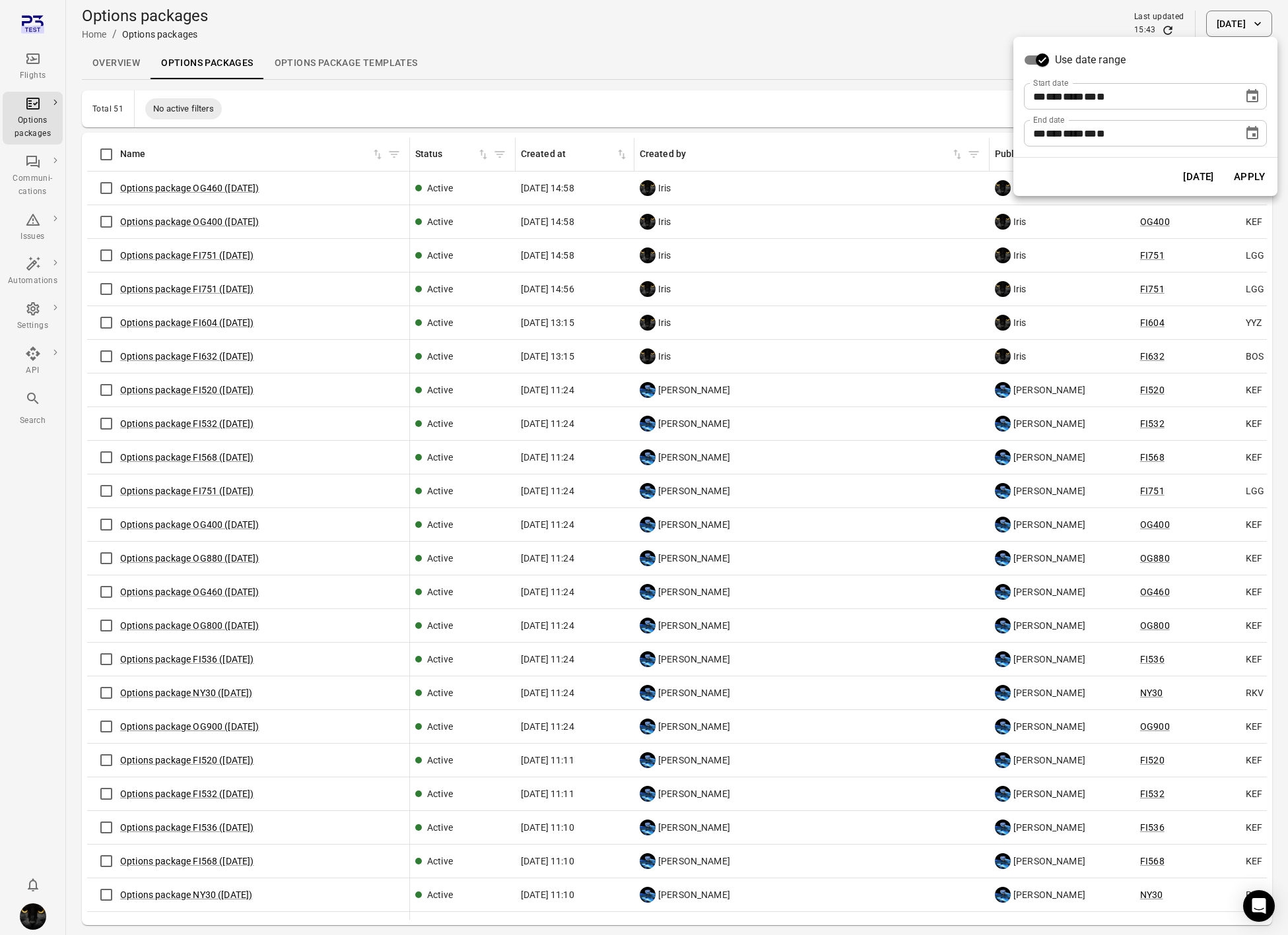
click at [1255, 174] on button "Apply" at bounding box center [1249, 177] width 46 height 27
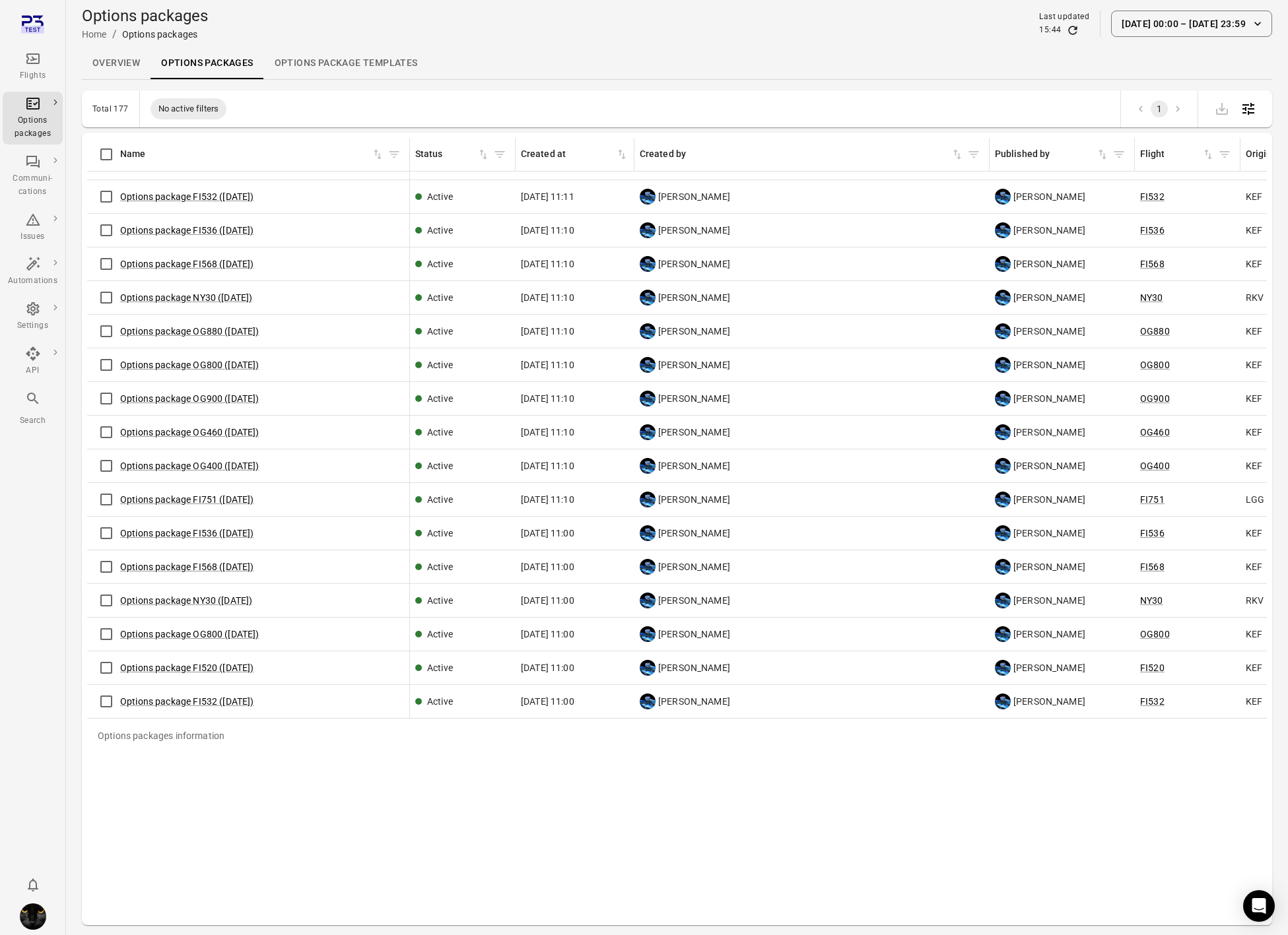
scroll to position [4443, 0]
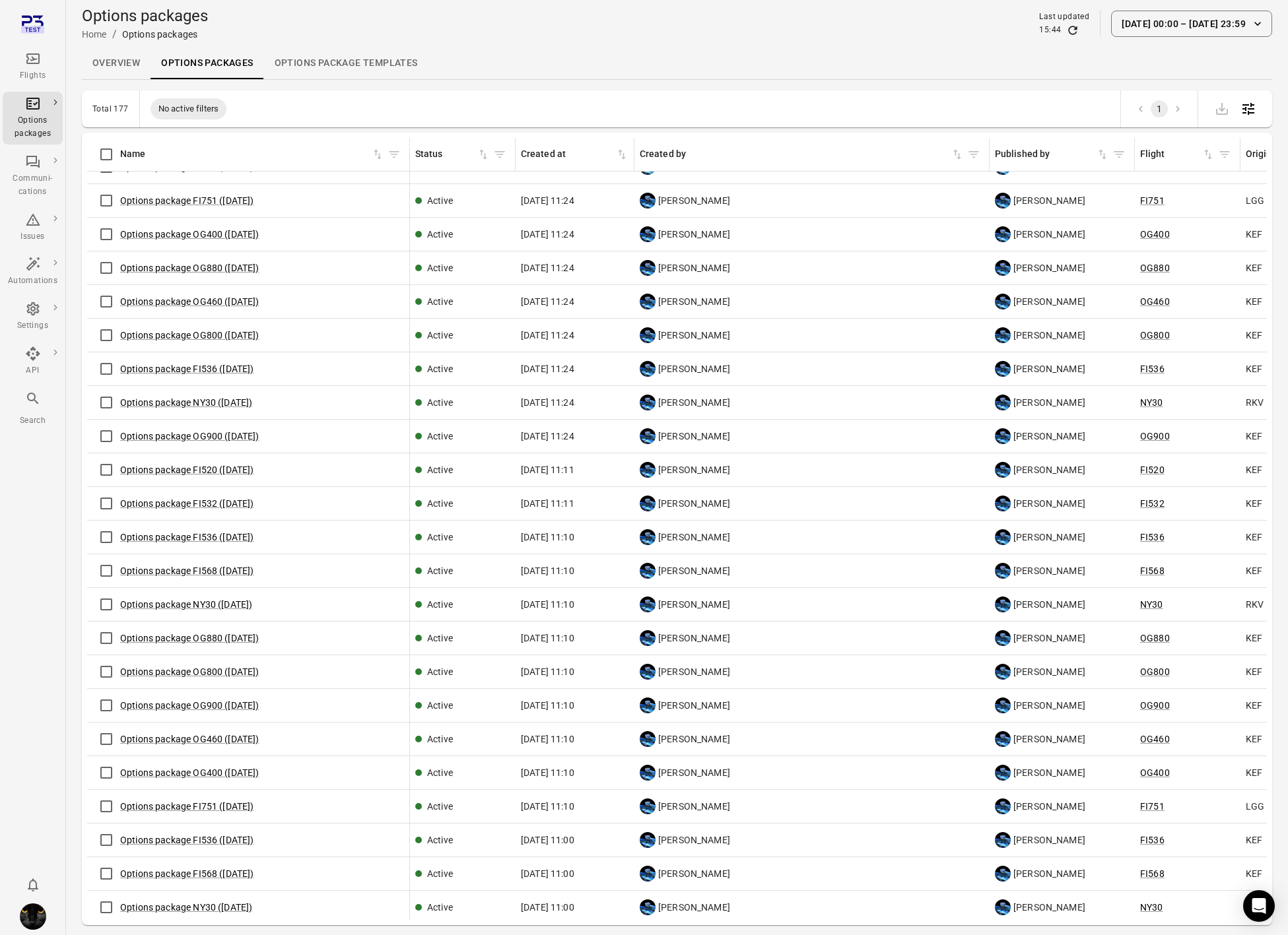
click at [1165, 28] on button "[DATE] 00:00 – [DATE] 23:59" at bounding box center [1191, 24] width 161 height 26
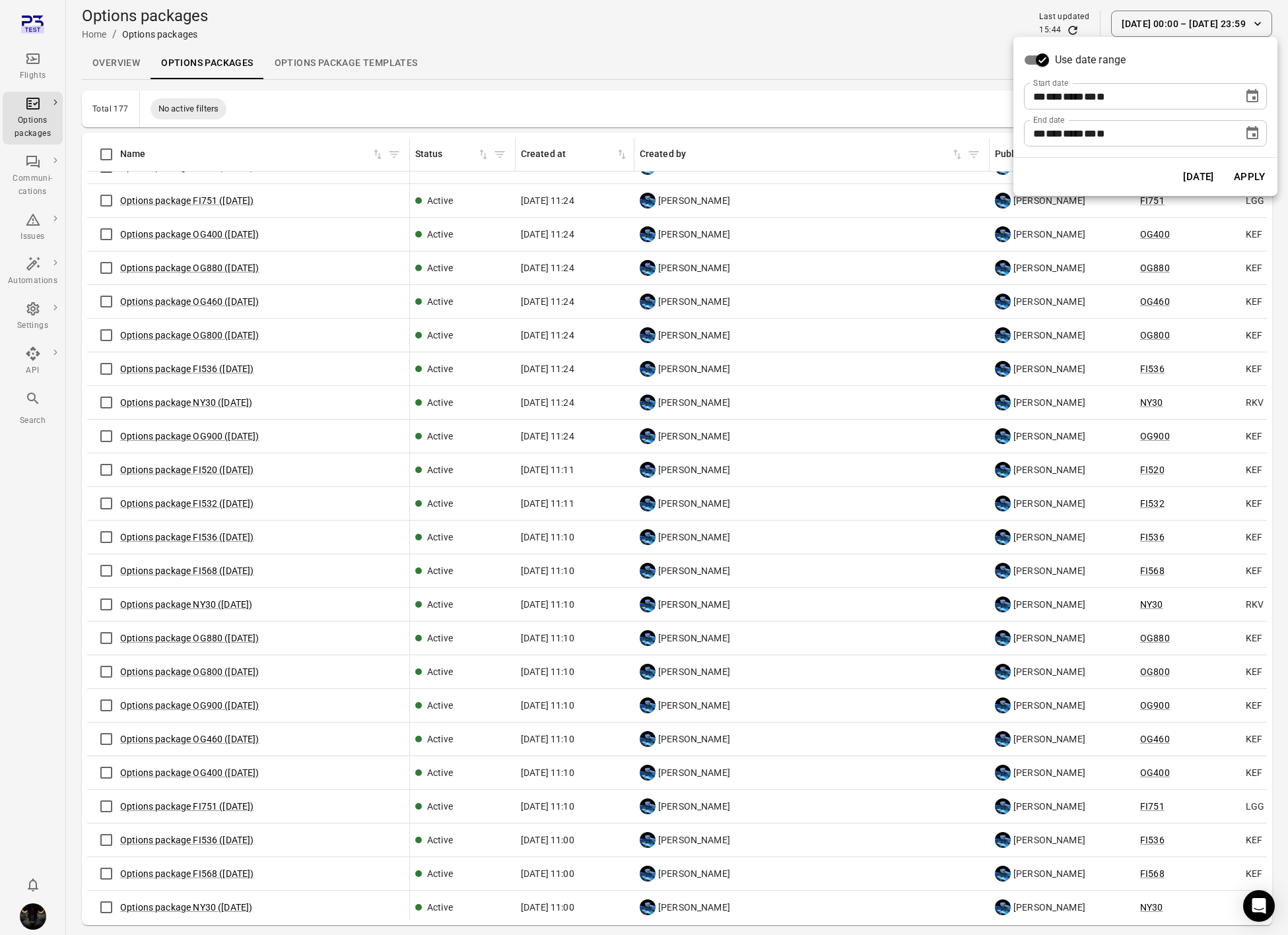
click at [1252, 100] on icon "Choose date, selected date is Oct 1, 2025" at bounding box center [1252, 96] width 15 height 15
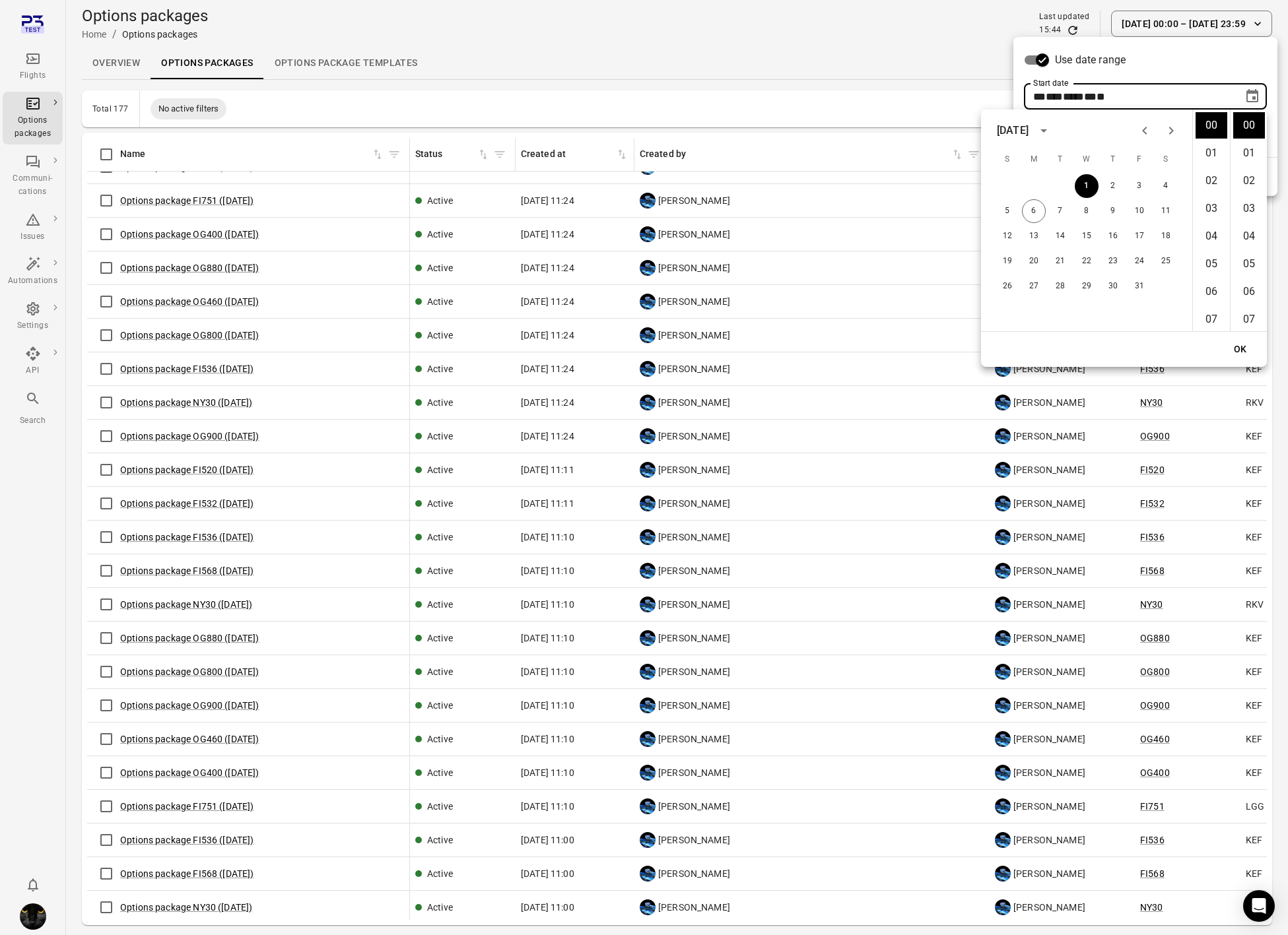
click at [1141, 135] on icon "Previous month" at bounding box center [1144, 130] width 15 height 15
click at [1039, 190] on button "1" at bounding box center [1034, 186] width 24 height 24
type input "**********"
click at [1245, 348] on button "OK" at bounding box center [1240, 349] width 42 height 25
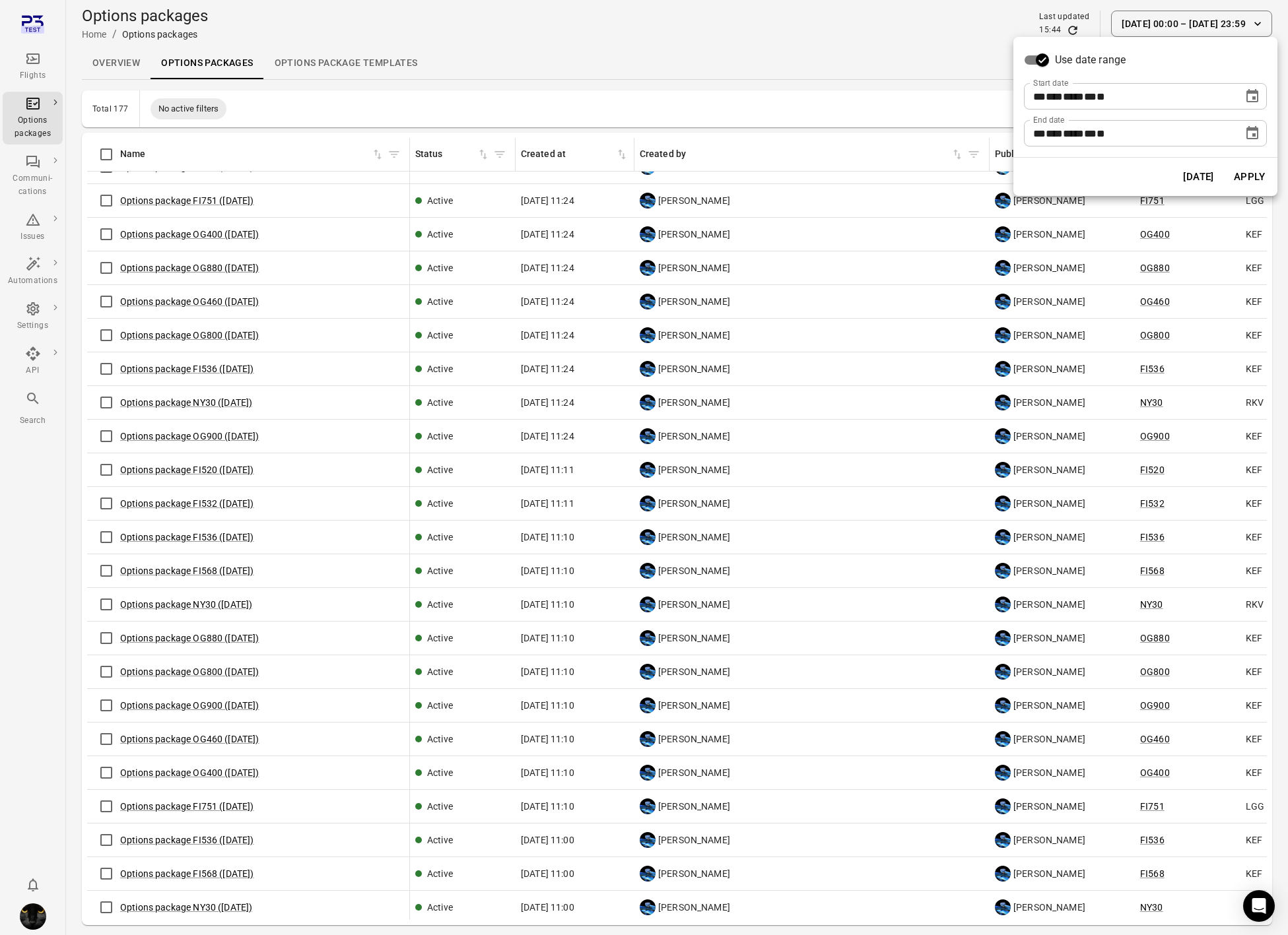
click at [1259, 179] on button "Apply" at bounding box center [1249, 177] width 46 height 27
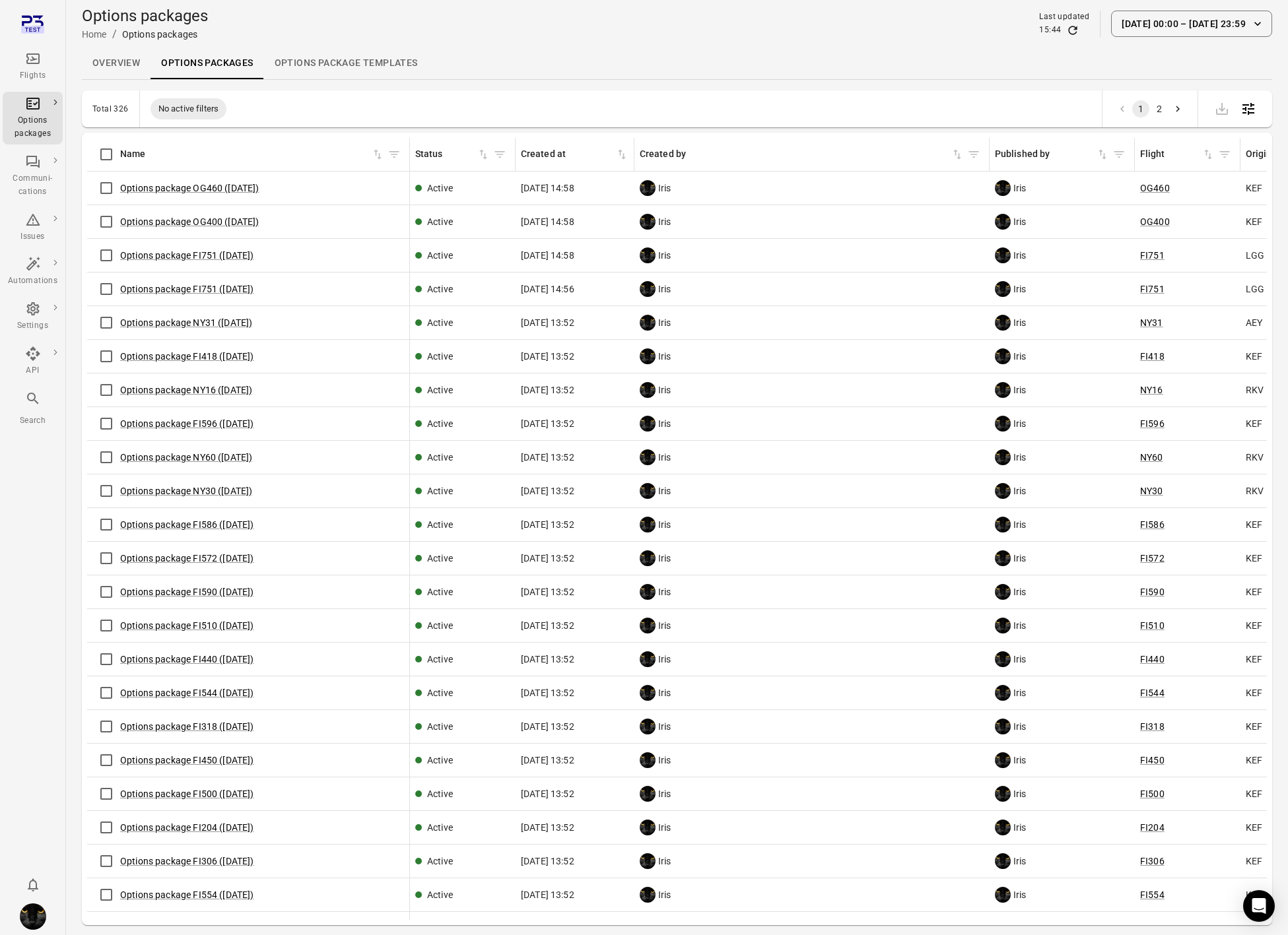
click at [26, 64] on icon "Main navigation" at bounding box center [33, 58] width 15 height 15
